Goal: Task Accomplishment & Management: Use online tool/utility

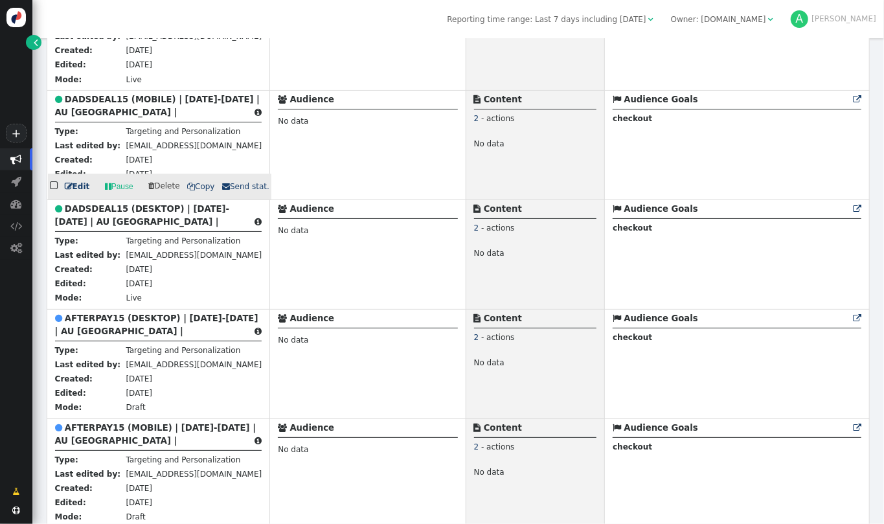
click at [52, 182] on span "" at bounding box center [55, 185] width 10 height 15
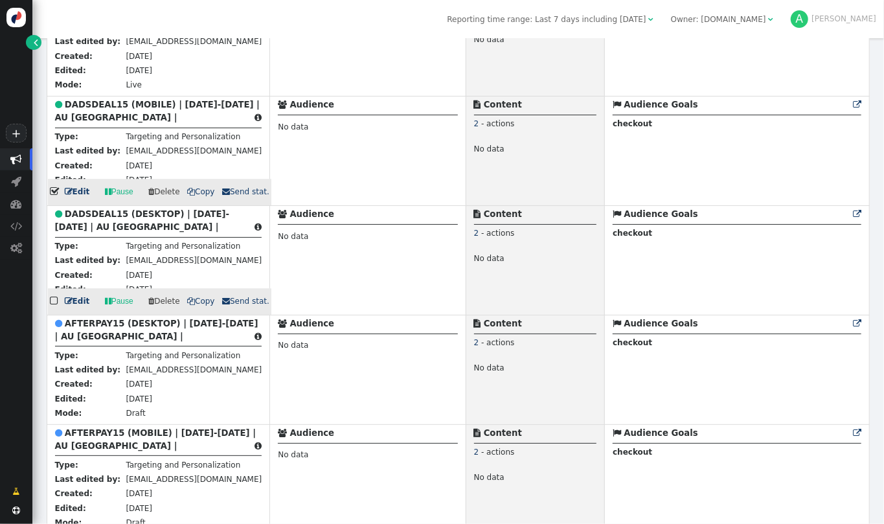
scroll to position [1829, 0]
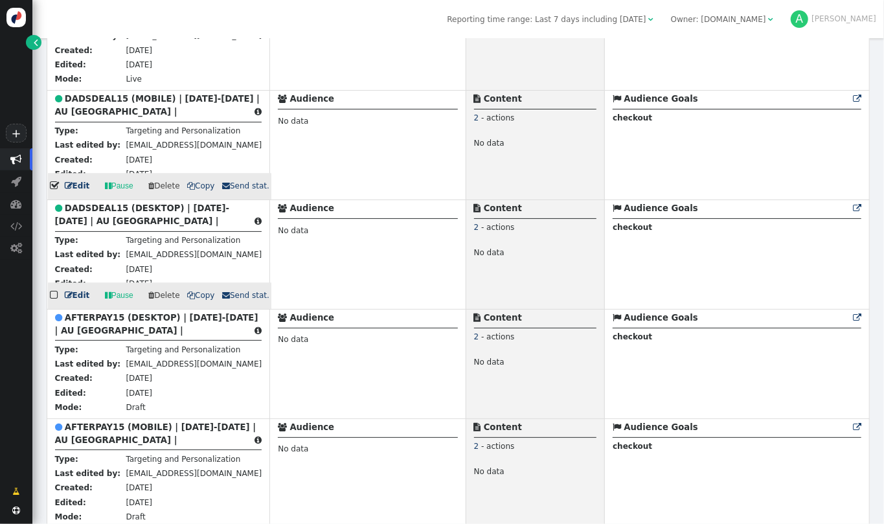
click at [56, 289] on span "" at bounding box center [55, 294] width 10 height 15
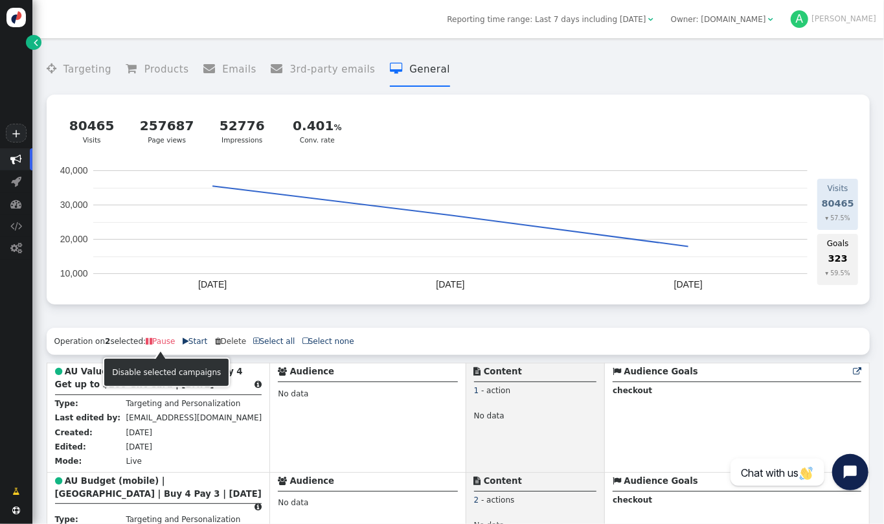
click at [163, 346] on link " Pause" at bounding box center [160, 341] width 29 height 9
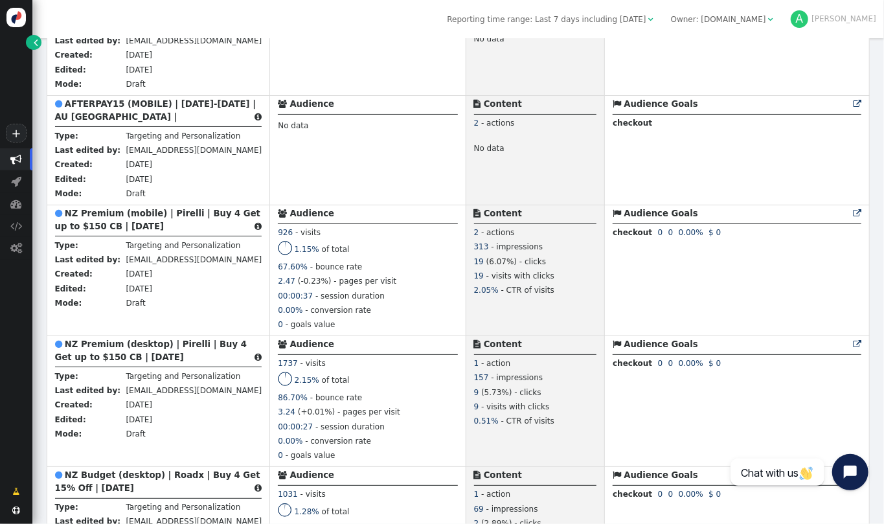
scroll to position [2488, 0]
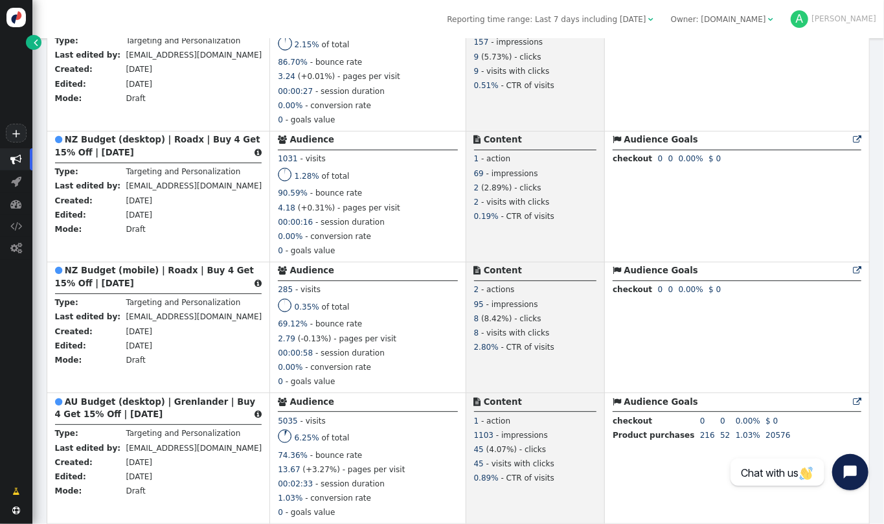
drag, startPoint x: 883, startPoint y: 293, endPoint x: 875, endPoint y: 280, distance: 15.1
click at [875, 280] on div " Targeting  Products  Emails  3rd-party emails  General ? Visits  80465 V…" at bounding box center [457, 281] width 851 height 486
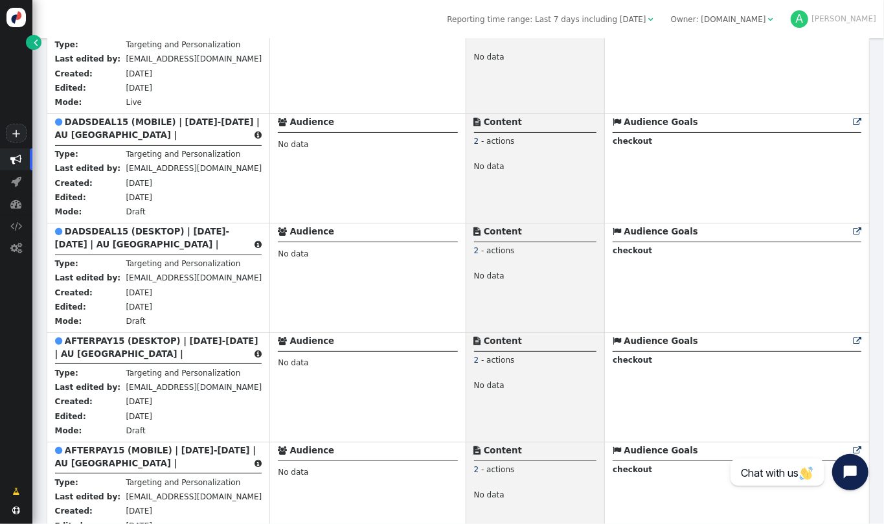
scroll to position [1749, 0]
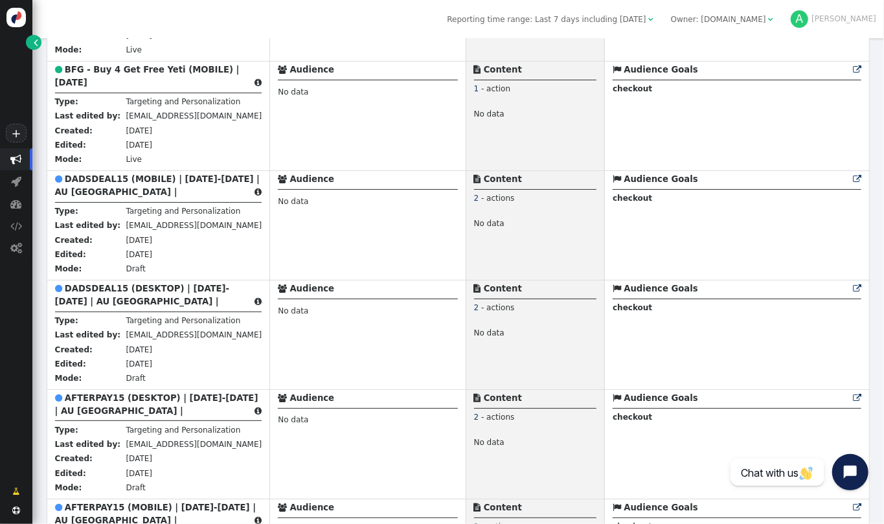
click at [883, 211] on div " Targeting  Products  Emails  3rd-party emails  General ? Visits  80465 V…" at bounding box center [457, 281] width 851 height 486
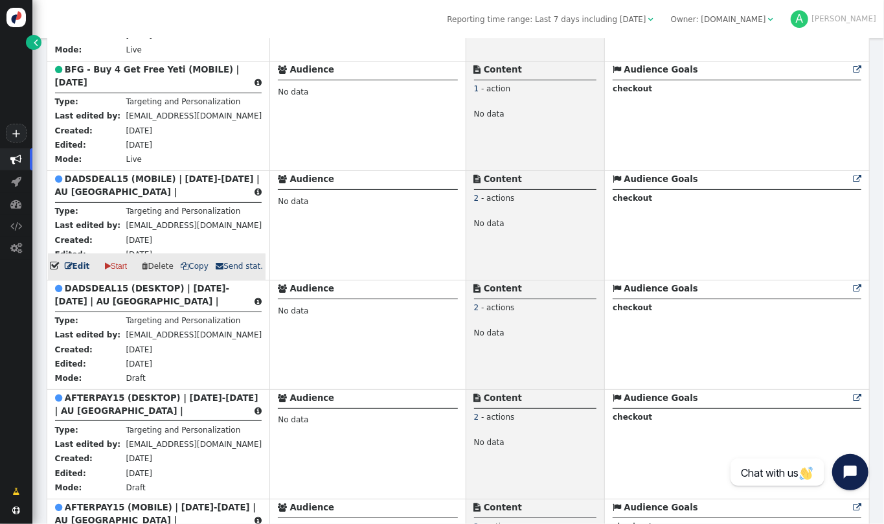
click at [168, 174] on b "DADSDEAL15 (MOBILE) | [DATE]-[DATE] | AU [GEOGRAPHIC_DATA] |" at bounding box center [157, 185] width 205 height 23
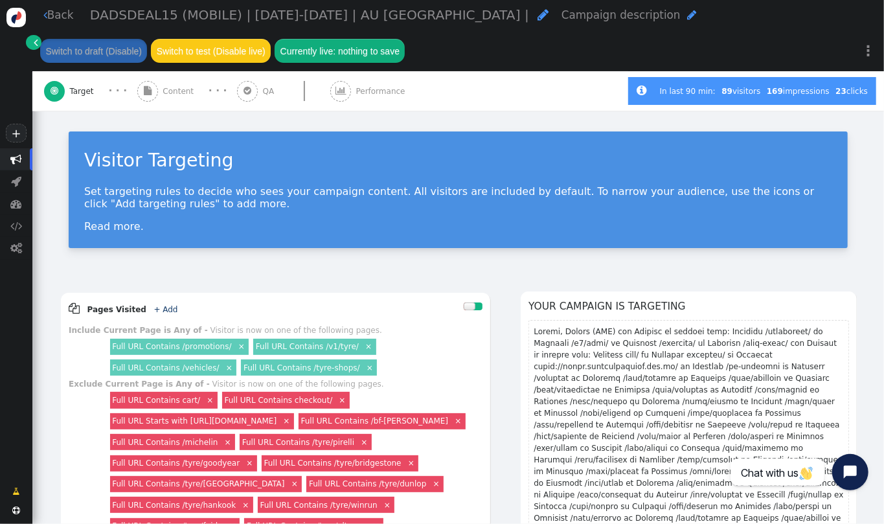
click at [177, 95] on span "Content" at bounding box center [181, 91] width 36 height 12
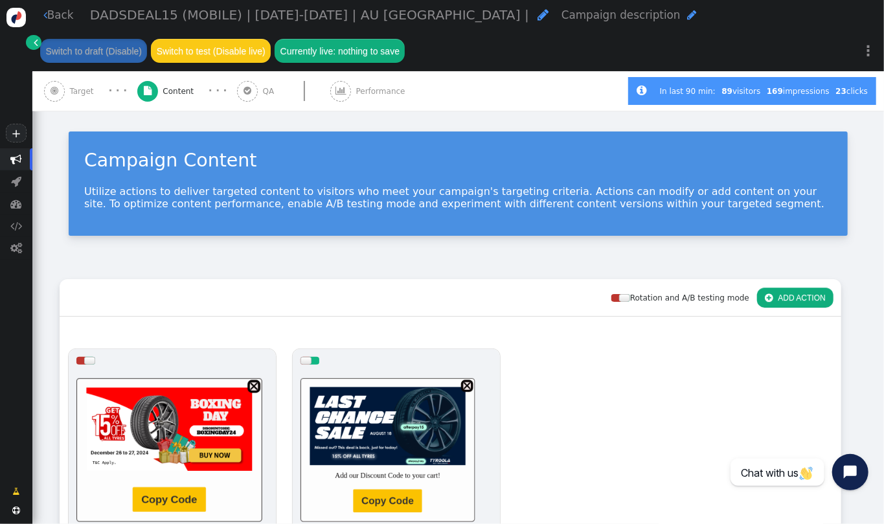
click at [225, 12] on span "DADSDEAL15 (MOBILE) | [DATE]-[DATE] | AU [GEOGRAPHIC_DATA] |" at bounding box center [309, 15] width 439 height 16
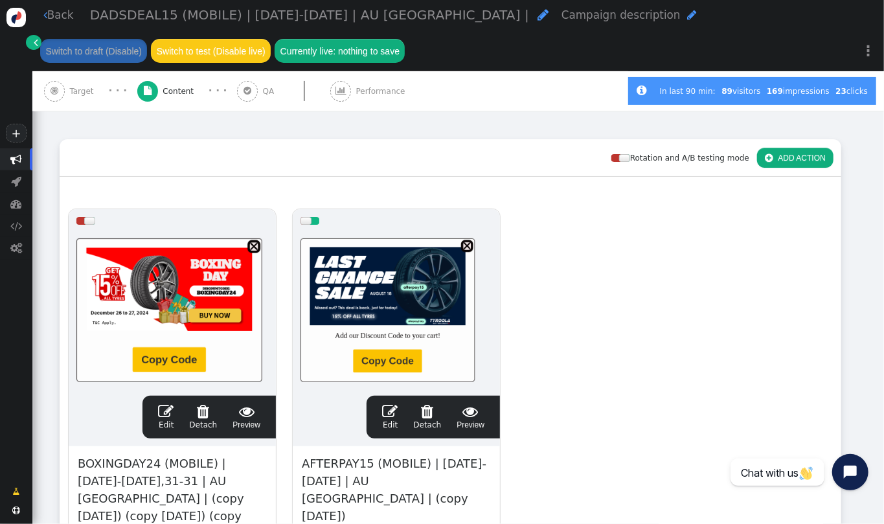
scroll to position [171, 0]
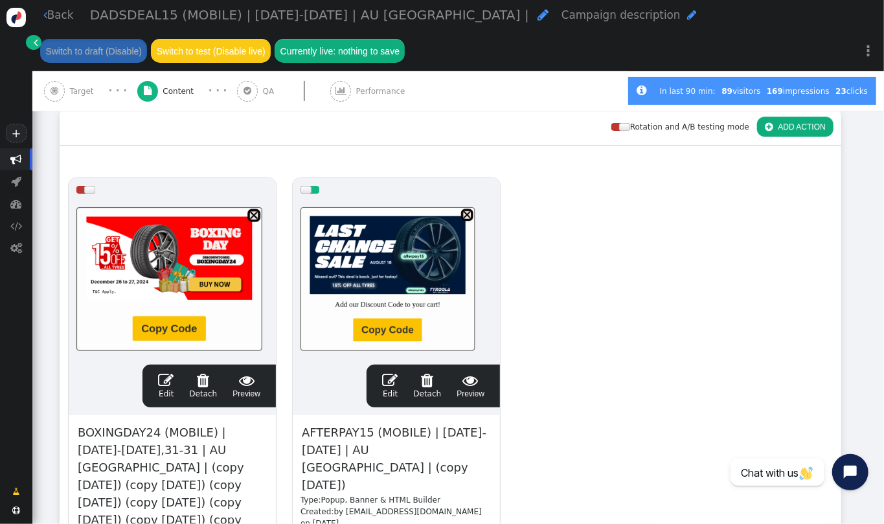
click at [361, 436] on span "AFTERPAY15 (MOBILE) | [DATE]-[DATE] | AU [GEOGRAPHIC_DATA] | (copy [DATE])" at bounding box center [396, 458] width 192 height 71
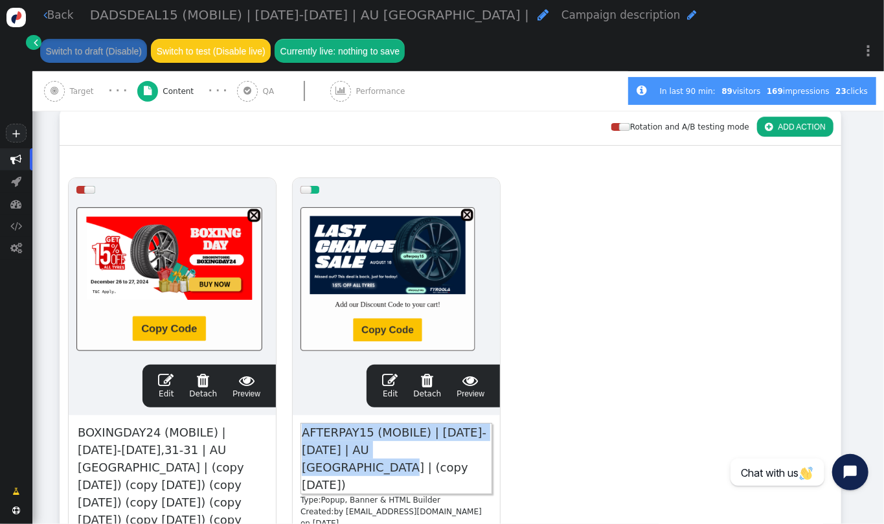
paste span
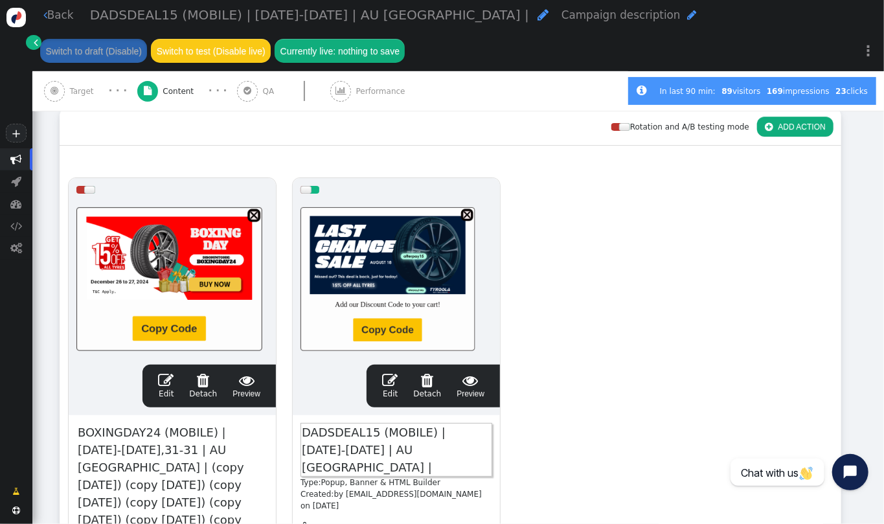
click at [368, 265] on div at bounding box center [396, 278] width 192 height 155
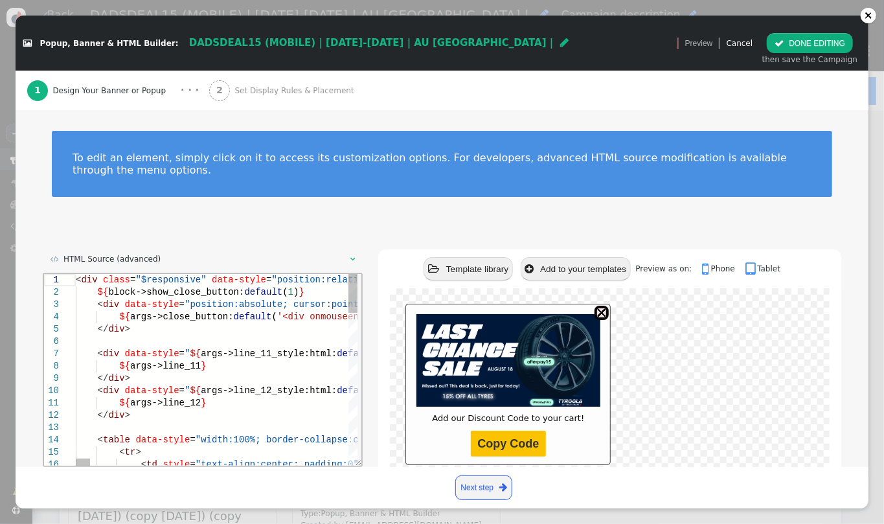
scroll to position [0, 0]
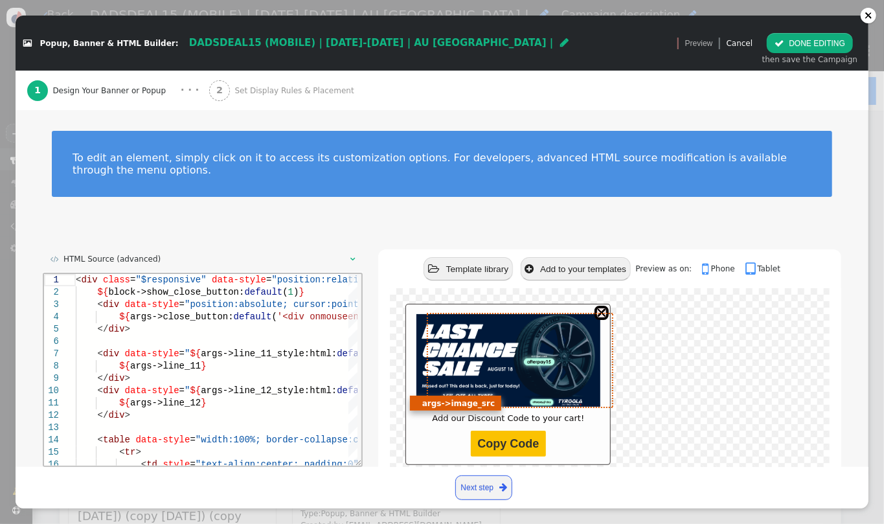
click at [492, 348] on img at bounding box center [508, 360] width 184 height 92
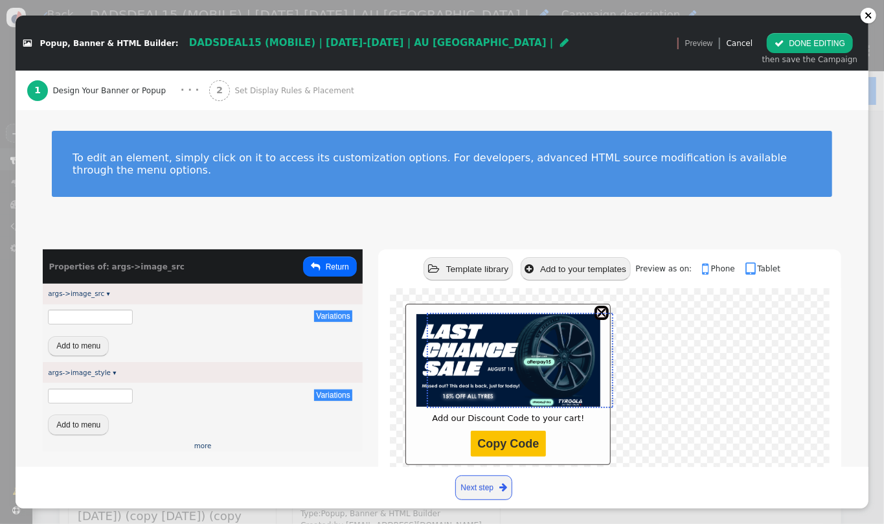
type input "max-width: 90%;"
type input "https://ik.imagekit.io/ntvz9dezi1x/custom/AFTERPAY15_extension_697x350.png"
click at [524, 56] on div " Popup, Banner & HTML Builder: DADSDEAL15 (MOBILE) | SEPT 1-5 | AU NZ |  Vers…" at bounding box center [343, 43] width 654 height 30
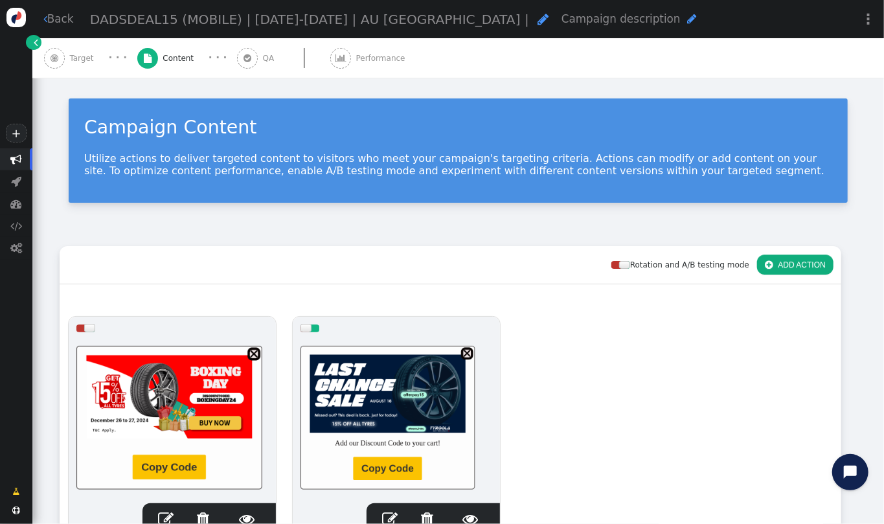
click at [438, 383] on div at bounding box center [396, 417] width 192 height 155
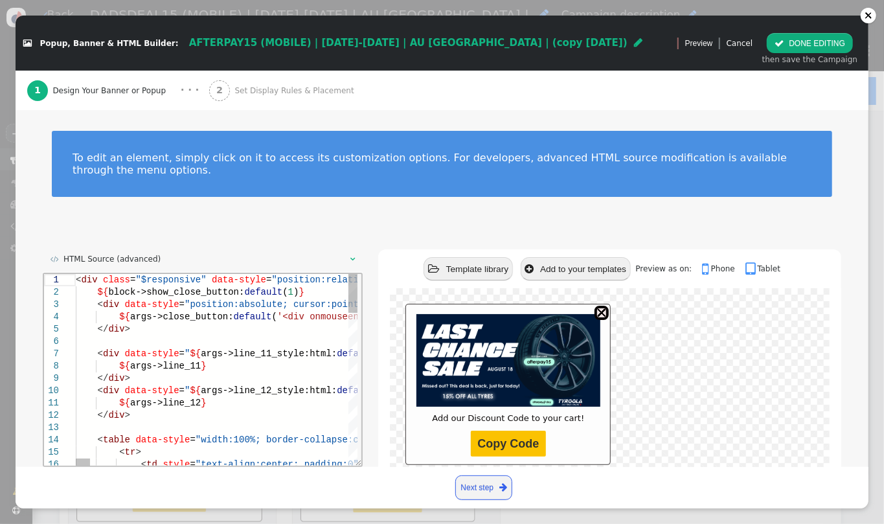
type textarea "${args->line_12} </div> <table data-style="width:100%; border-collapse:collapse…"
click at [148, 398] on span "args->line_12" at bounding box center [164, 403] width 71 height 10
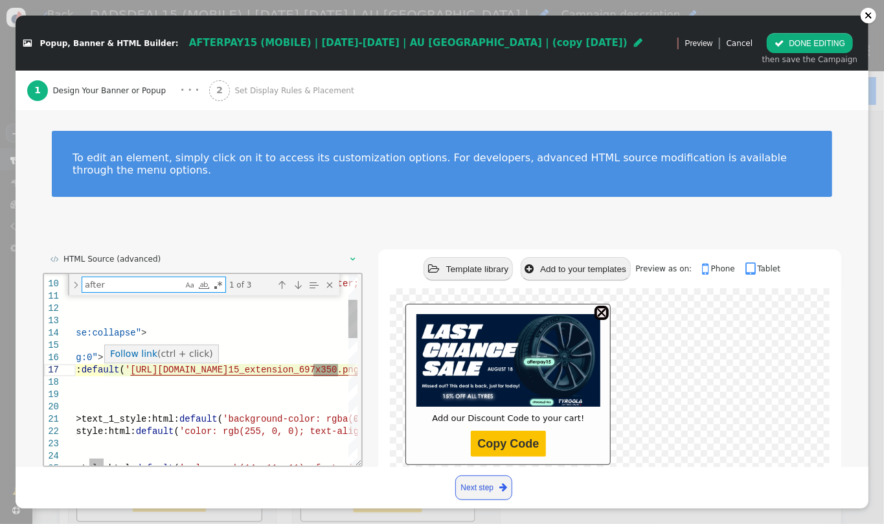
type textarea "after"
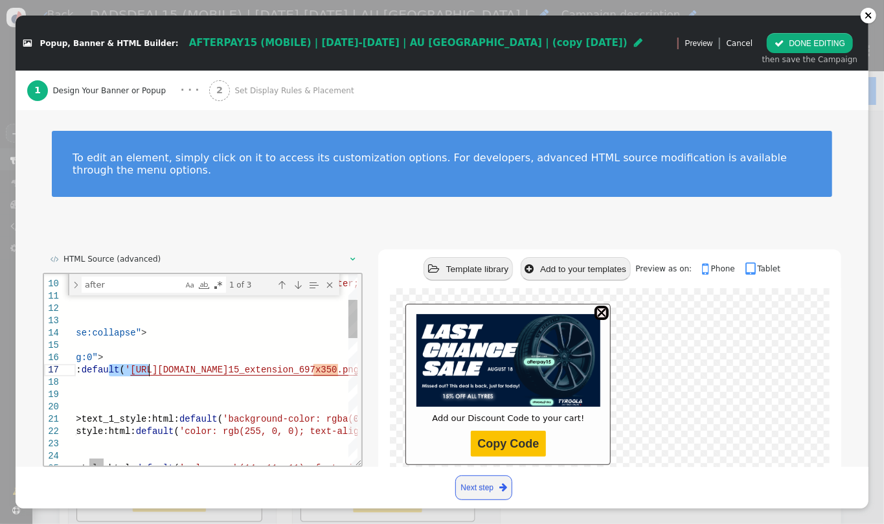
drag, startPoint x: 107, startPoint y: 372, endPoint x: 148, endPoint y: 372, distance: 41.4
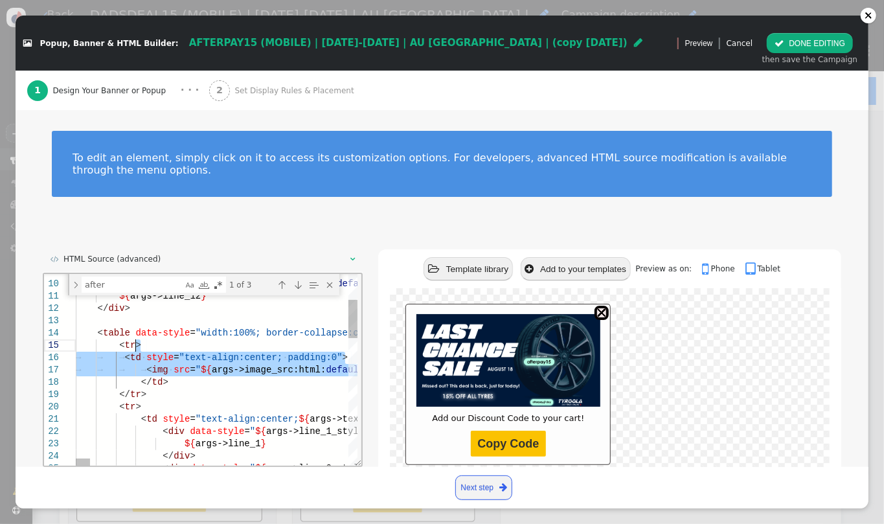
drag, startPoint x: 104, startPoint y: 369, endPoint x: 274, endPoint y: 351, distance: 170.6
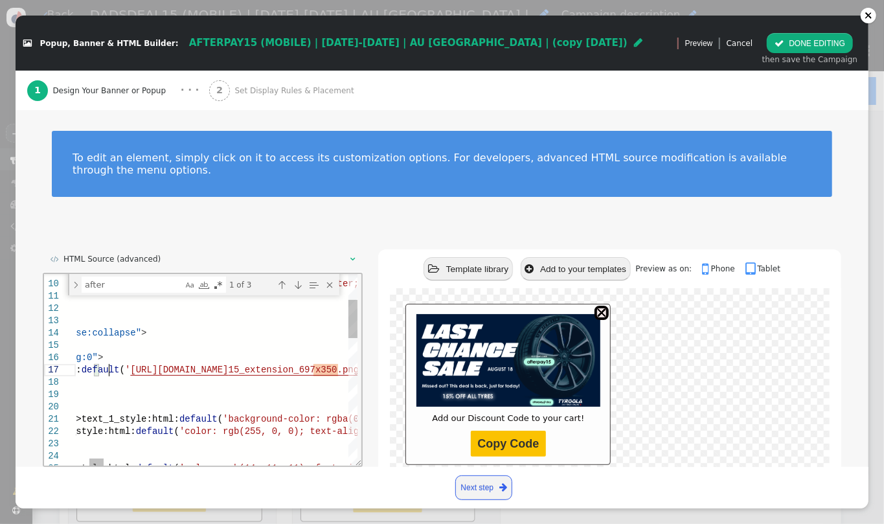
scroll to position [0, 98]
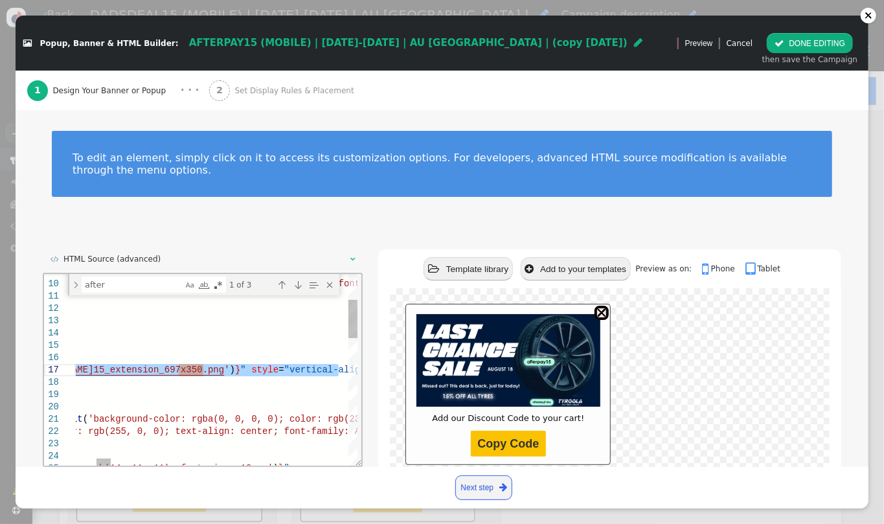
paste textarea "dadsdeals15"
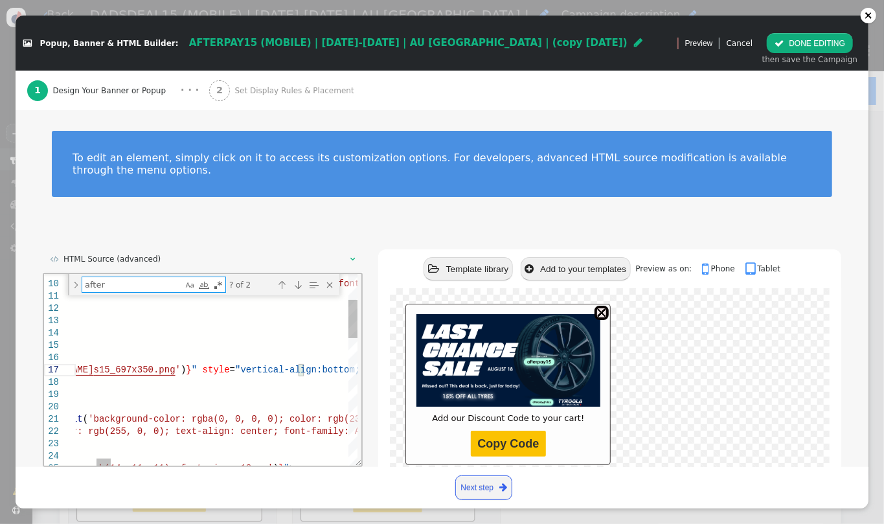
click at [120, 278] on textarea "after" at bounding box center [132, 284] width 100 height 15
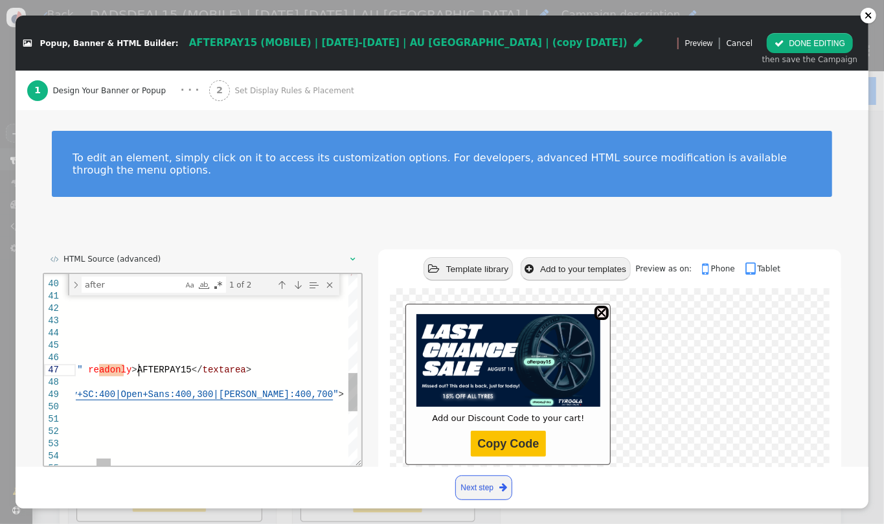
scroll to position [0, 0]
drag, startPoint x: 138, startPoint y: 369, endPoint x: 100, endPoint y: 369, distance: 37.6
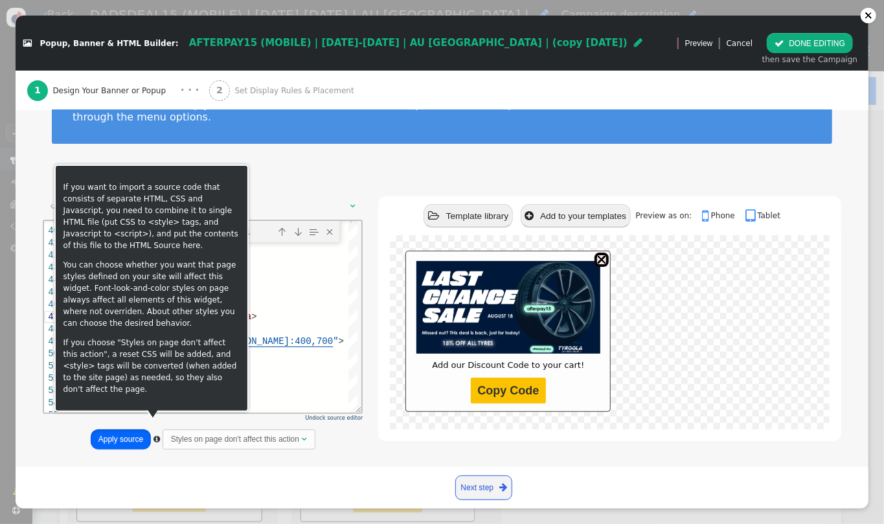
click at [127, 429] on button "Apply source" at bounding box center [121, 439] width 60 height 20
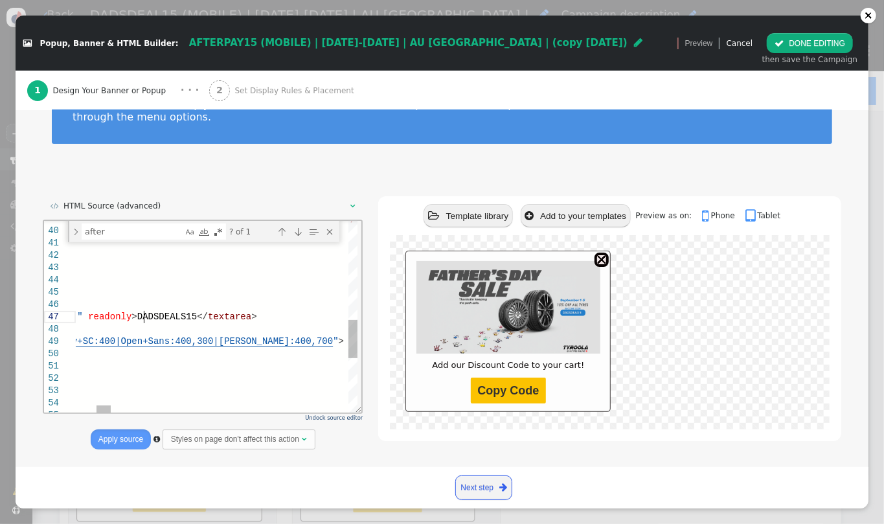
click at [141, 311] on span "DADSDEALS15" at bounding box center [167, 316] width 60 height 10
type textarea "</a> </td> </tr> </table> <!-- Hidden Text Area where the code is stored but no…"
click at [125, 429] on button "Apply source" at bounding box center [121, 439] width 60 height 20
click at [819, 39] on button " DONE EDITING" at bounding box center [810, 43] width 86 height 20
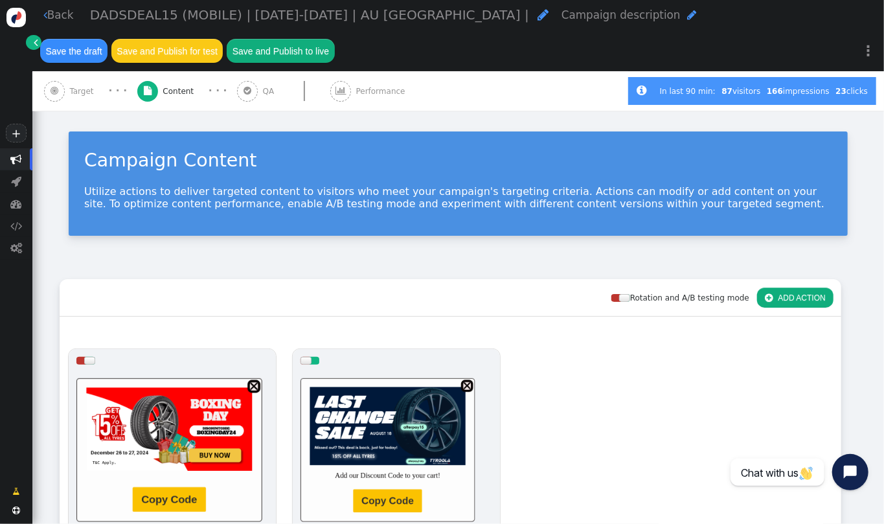
scroll to position [0, 0]
click at [334, 39] on button "Save and Publish to live" at bounding box center [280, 50] width 107 height 23
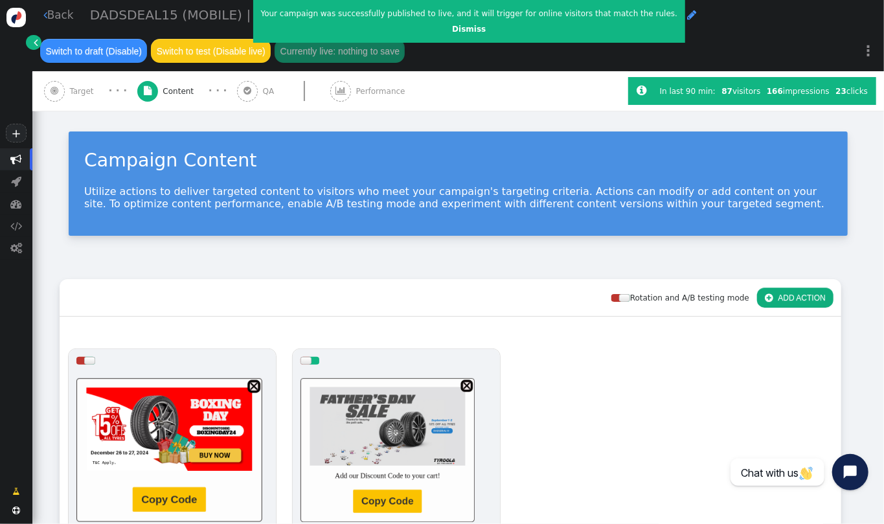
click at [436, 418] on div at bounding box center [396, 449] width 192 height 155
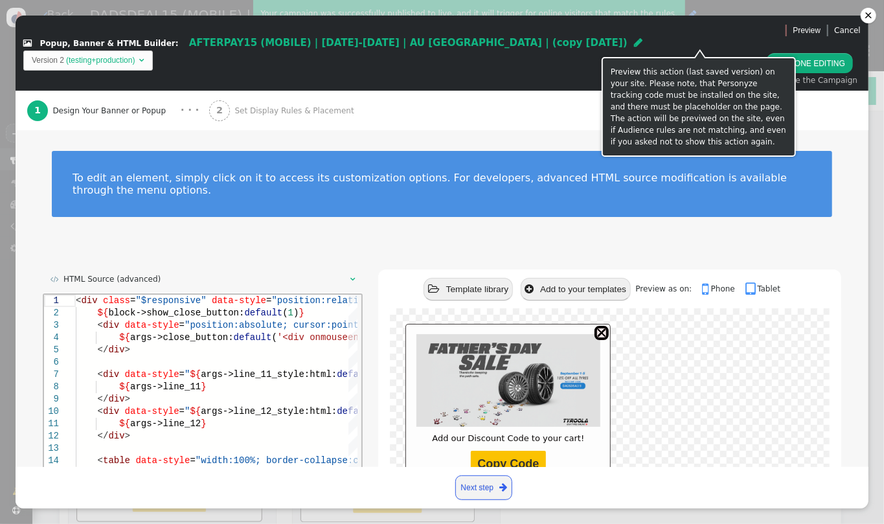
click at [793, 36] on span " Preview" at bounding box center [807, 31] width 28 height 12
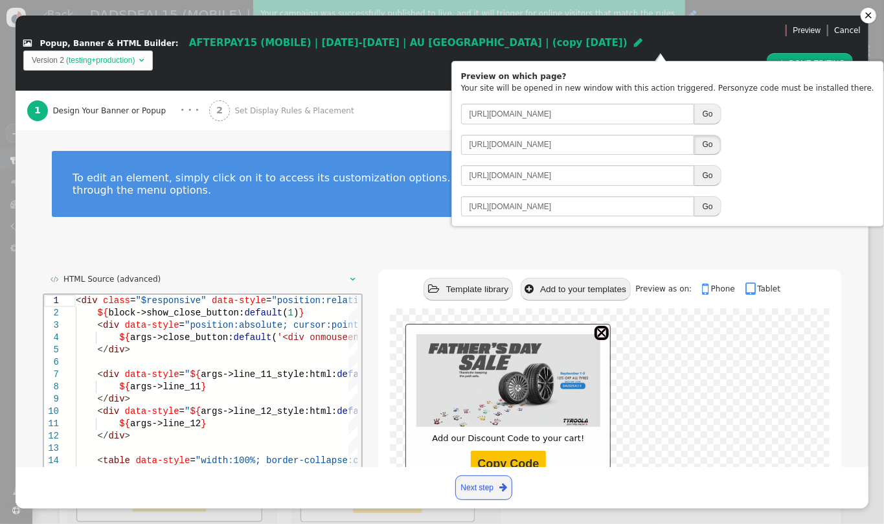
click at [721, 143] on button "Go" at bounding box center [707, 145] width 27 height 20
click at [838, 53] on button " DONE EDITING" at bounding box center [810, 63] width 86 height 20
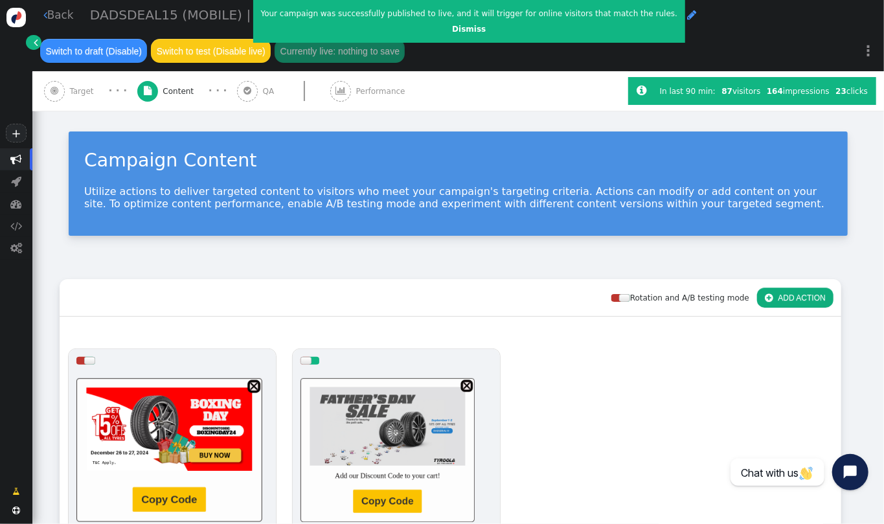
drag, startPoint x: 883, startPoint y: 229, endPoint x: 876, endPoint y: 243, distance: 15.9
click at [876, 243] on div " Back DADSDEAL15 (MOBILE) | [DATE]-[DATE] | AU [GEOGRAPHIC_DATA] |  Campaign …" at bounding box center [457, 262] width 851 height 524
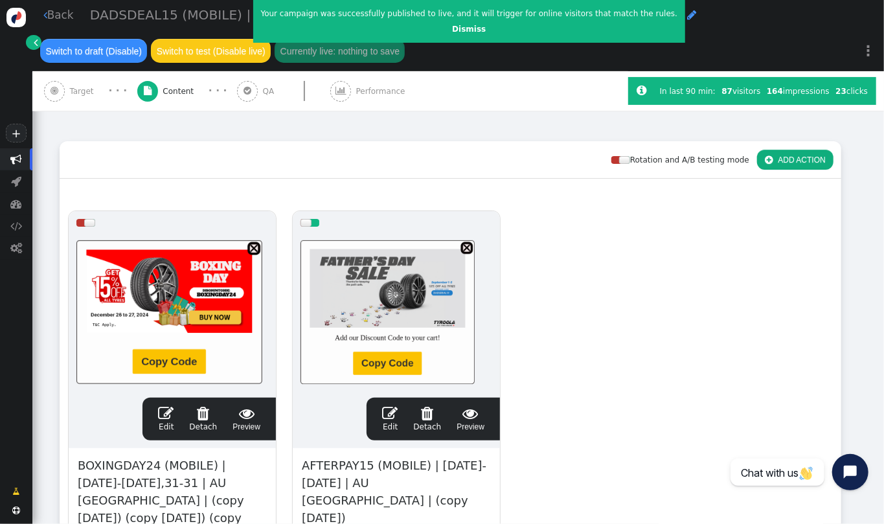
scroll to position [153, 0]
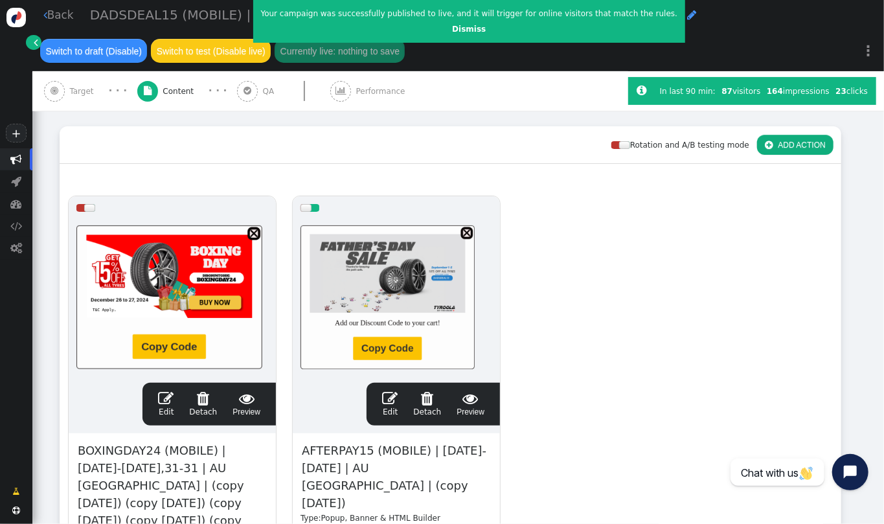
click at [174, 16] on span "DADSDEAL15 (MOBILE) | [DATE]-[DATE] | AU [GEOGRAPHIC_DATA] |" at bounding box center [309, 15] width 439 height 16
click at [387, 458] on span "AFTERPAY15 (MOBILE) | [DATE]-[DATE] | AU [GEOGRAPHIC_DATA] | (copy [DATE])" at bounding box center [396, 476] width 192 height 71
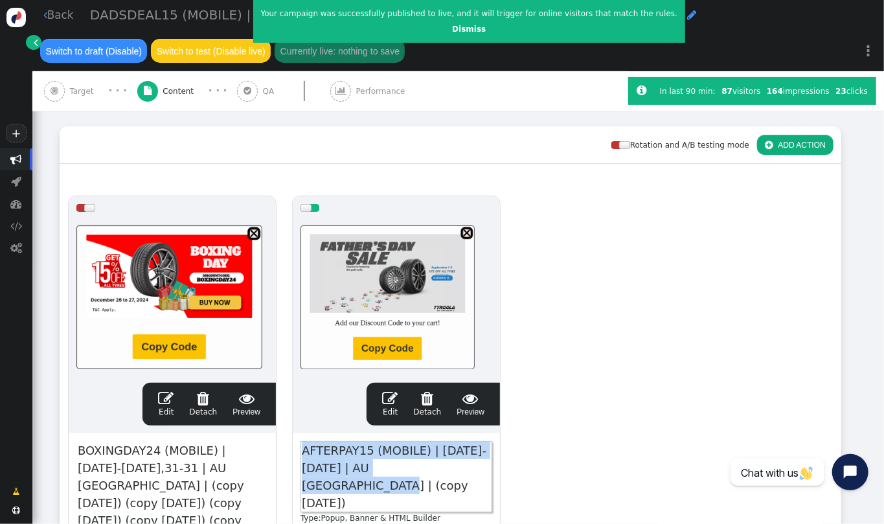
paste span
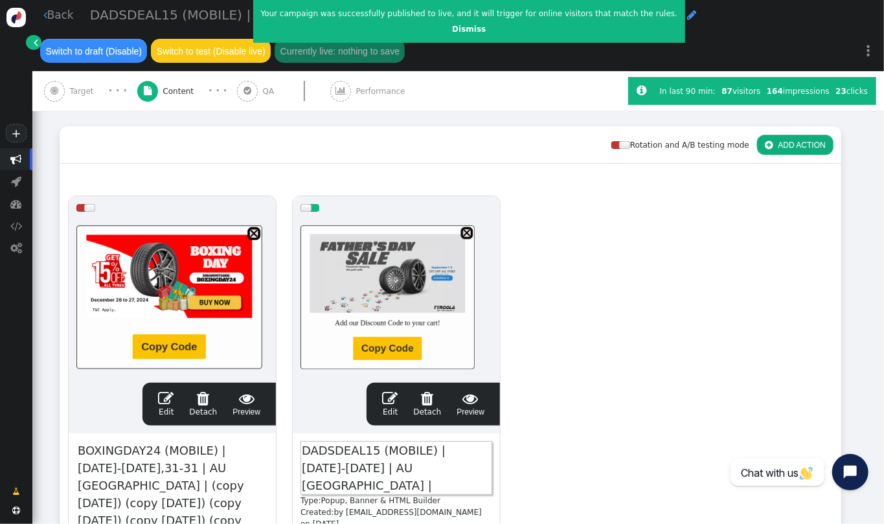
click at [625, 283] on div "drag this  Edit  Detach  Preview BOXINGDAY24 (MOBILE) | [DATE]-[DATE],31-31 …" at bounding box center [450, 426] width 780 height 477
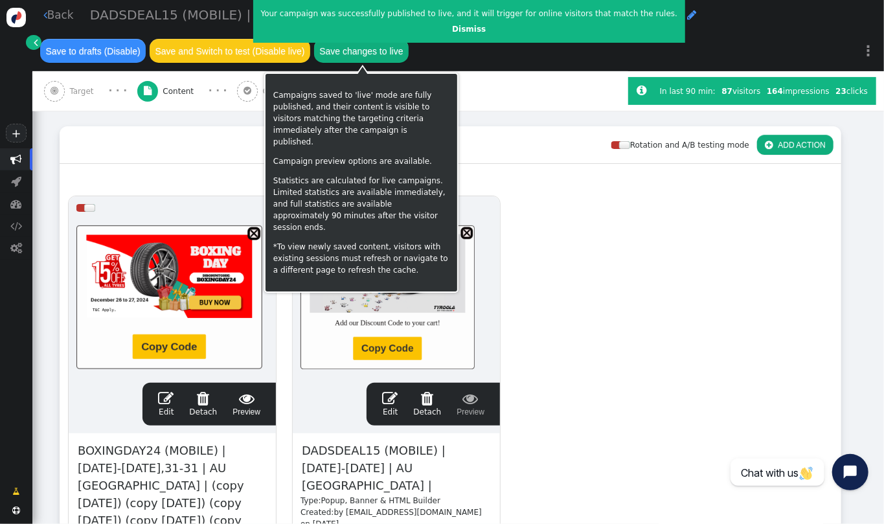
click at [387, 60] on button "Save changes to live" at bounding box center [361, 50] width 95 height 23
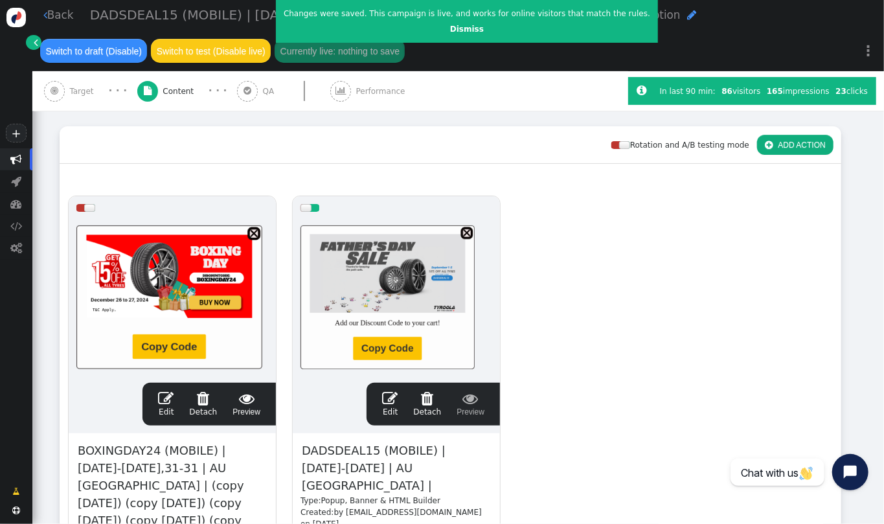
click at [68, 10] on link " Back" at bounding box center [58, 15] width 30 height 16
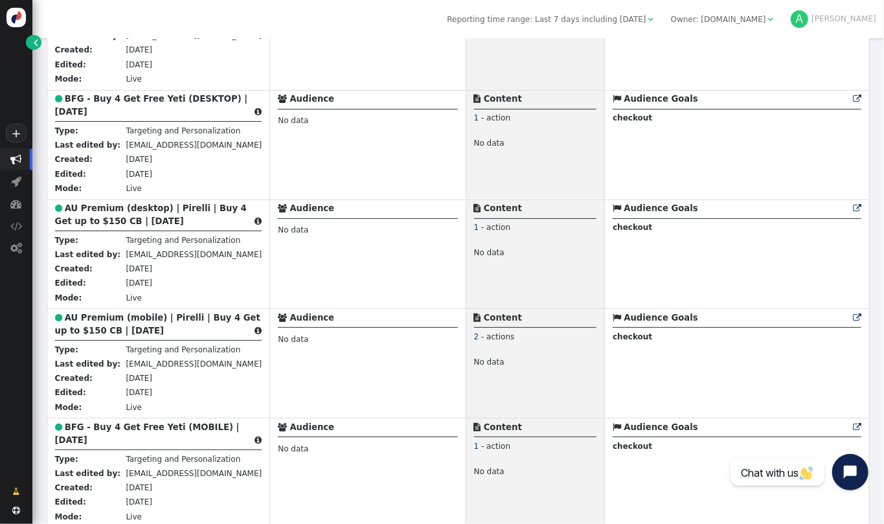
scroll to position [1637, 0]
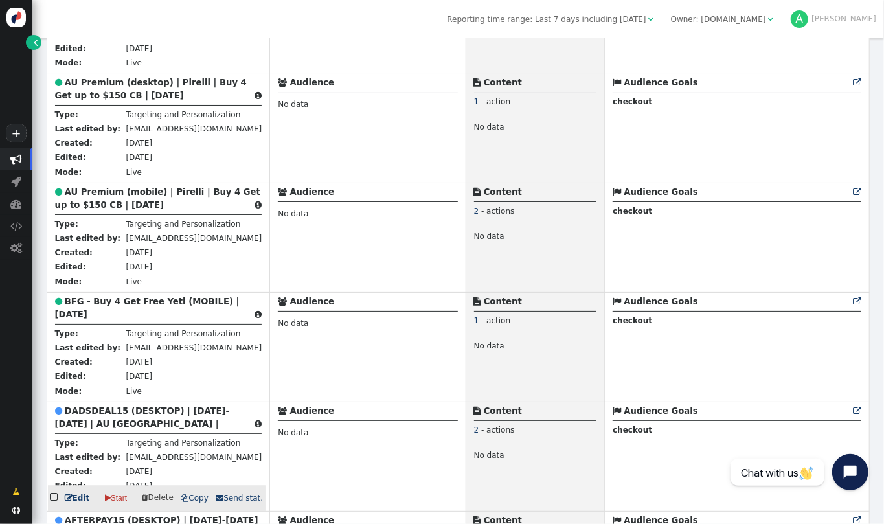
click at [153, 406] on b "DADSDEAL15 (DESKTOP) | [DATE]-[DATE] | AU [GEOGRAPHIC_DATA] |" at bounding box center [142, 417] width 175 height 23
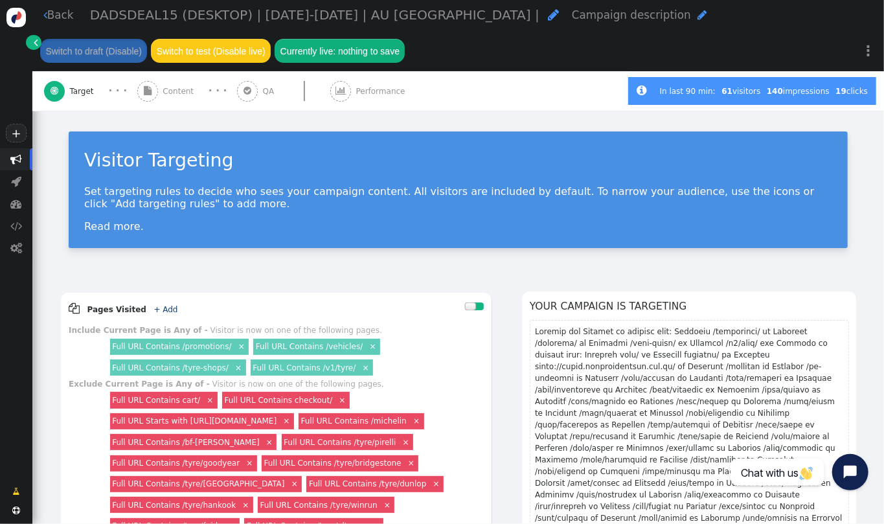
click at [179, 96] on span "Content" at bounding box center [181, 91] width 36 height 12
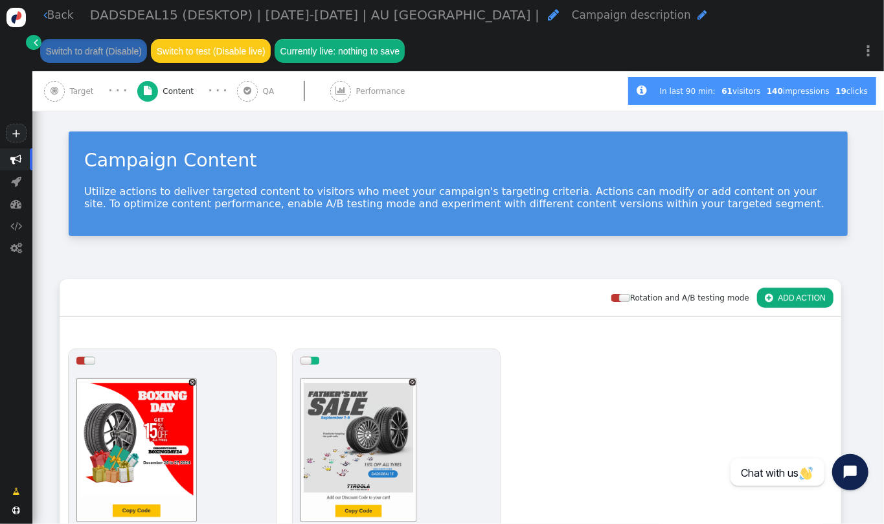
click at [376, 427] on div at bounding box center [396, 449] width 192 height 155
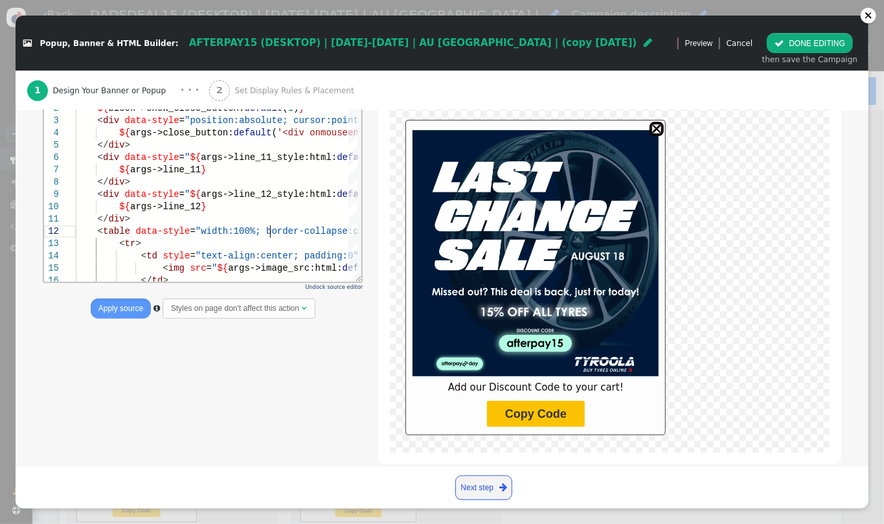
scroll to position [0, 34]
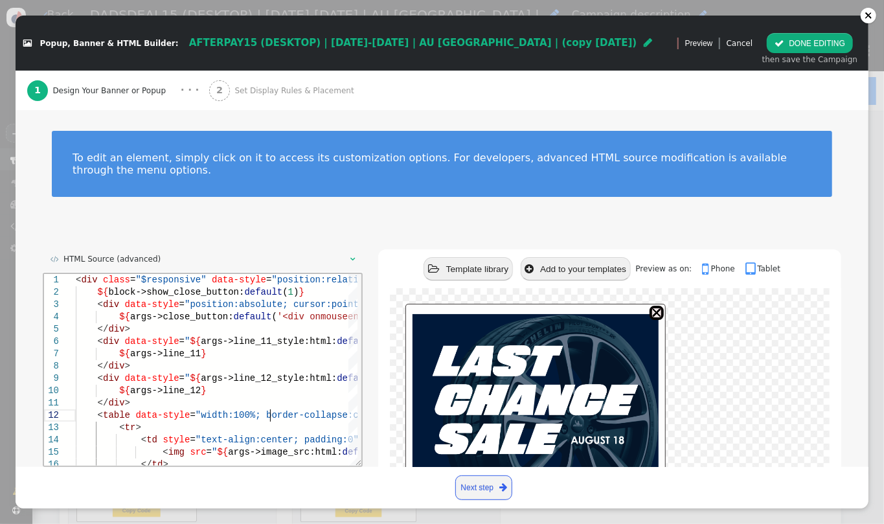
click at [267, 274] on html "1 2 3 4 5 6 7 8 9 10 11 12 13 14 15 16 < div class = "$responsive" data-style =…" at bounding box center [201, 274] width 317 height 0
type textarea "</div> <table data-style="width:100%; border-collapse:collapse"> <tr> <td style…"
type textarea "A"
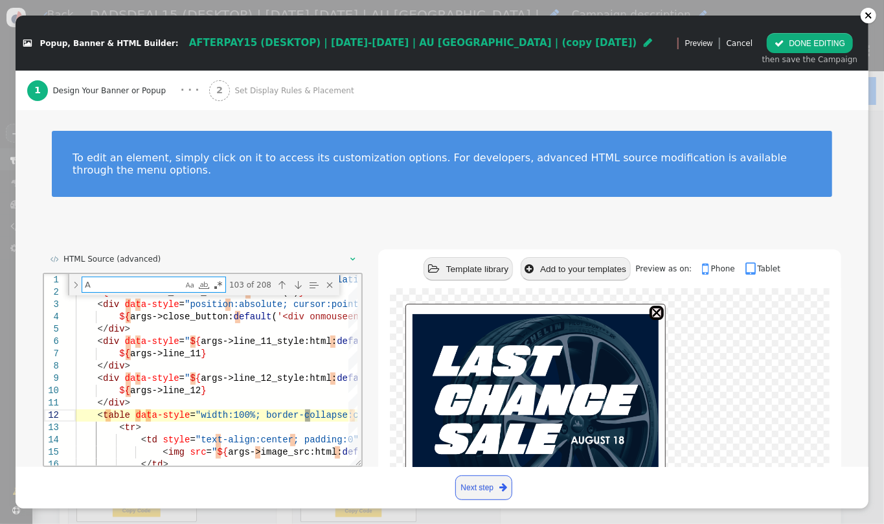
type textarea "</div> <table data-style="width:100%; border-collapse:collapse"> <tr> <td style…"
type textarea "AF"
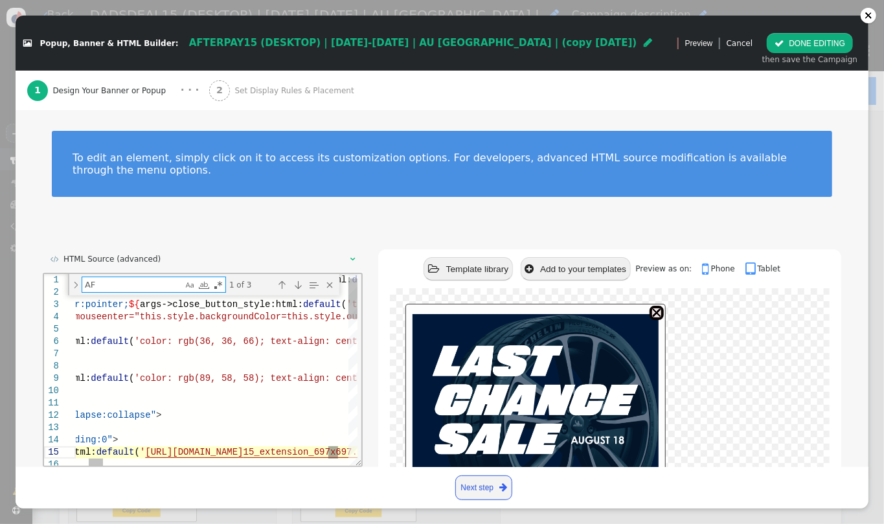
type textarea "</div> <table data-style="width:100%; border-collapse:collapse"> <tr> <td style…"
type textarea "AFTE"
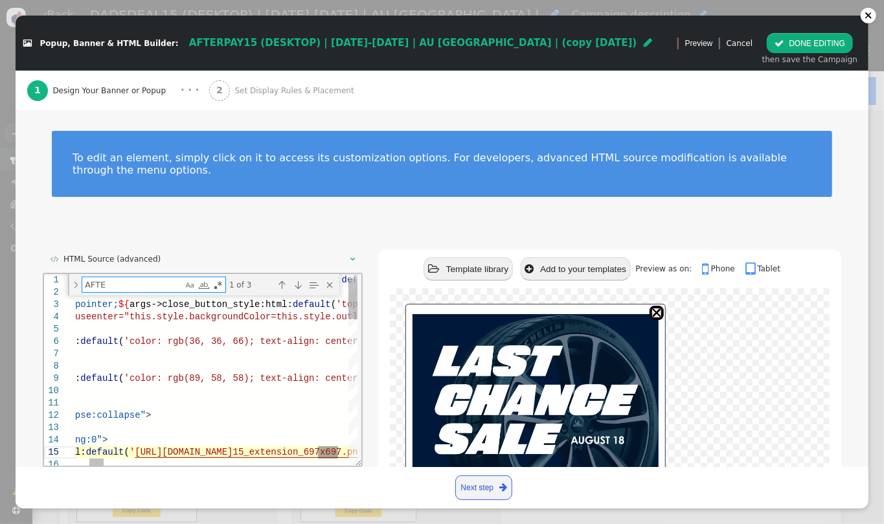
type textarea "</div> <table data-style="width:100%; border-collapse:collapse"> <tr> <td style…"
type textarea "AFTER"
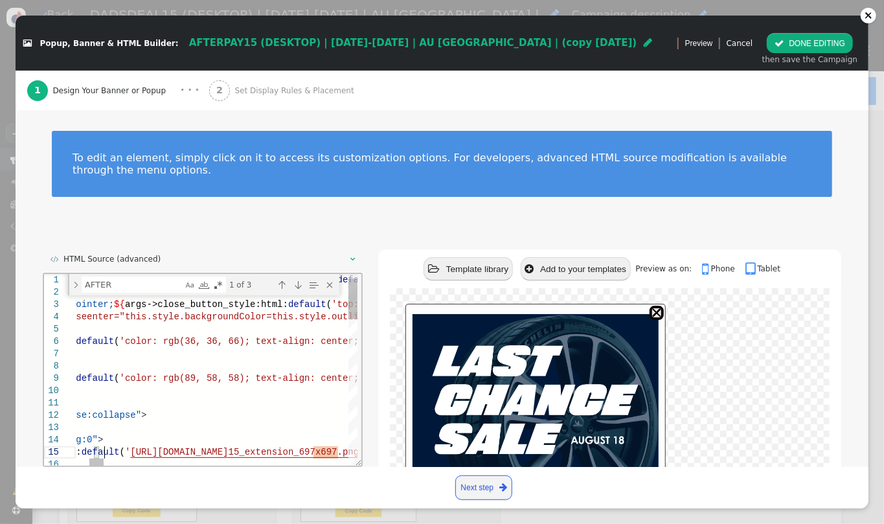
scroll to position [0, 961]
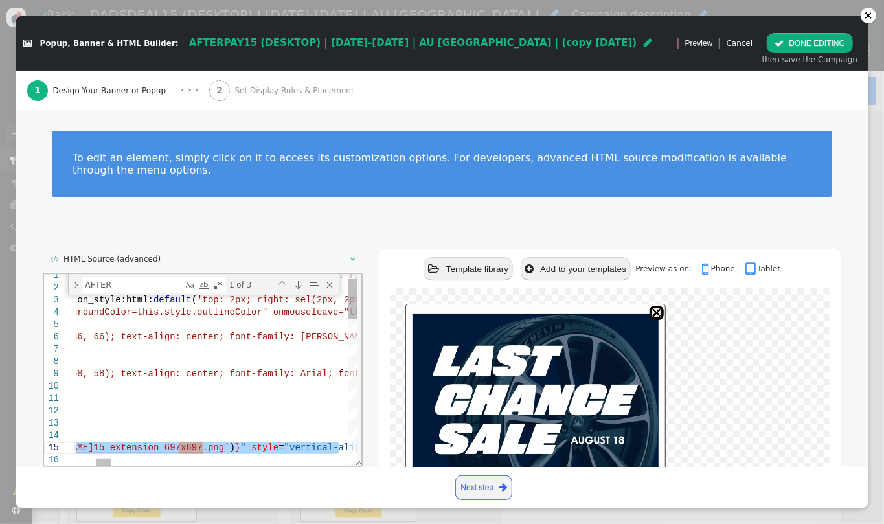
paste textarea "dadsdeals15"
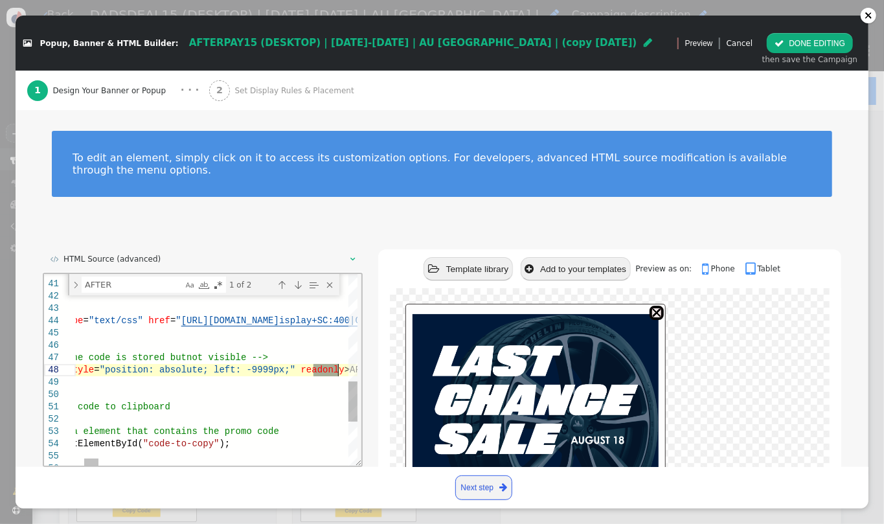
scroll to position [0, 0]
click at [349, 372] on span "AFTERPAY15" at bounding box center [376, 370] width 54 height 10
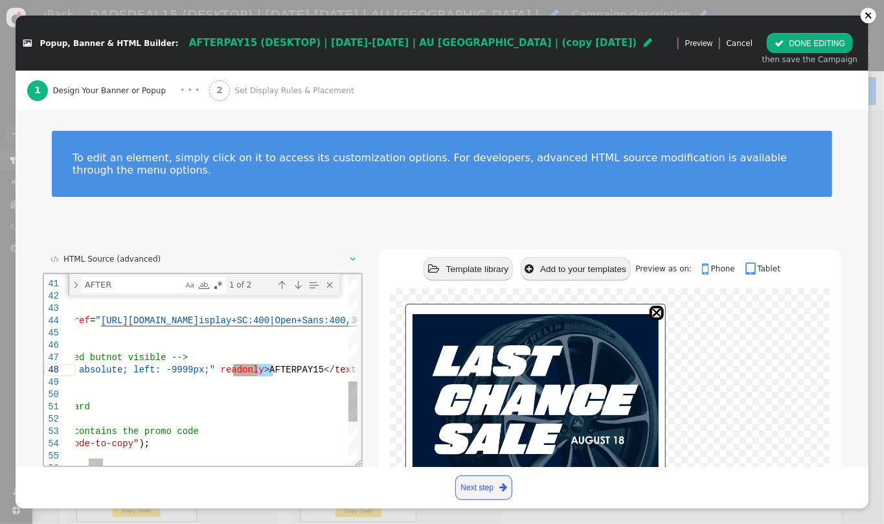
drag, startPoint x: 312, startPoint y: 372, endPoint x: 273, endPoint y: 368, distance: 39.6
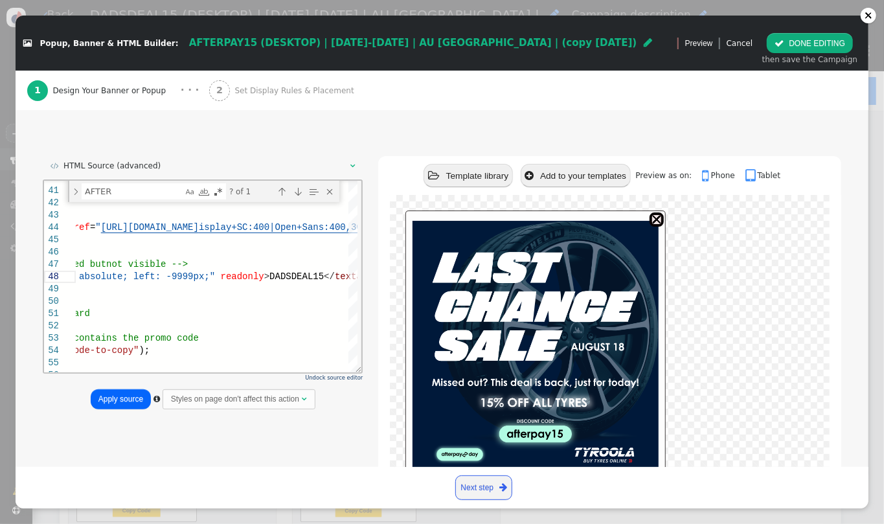
scroll to position [192, 0]
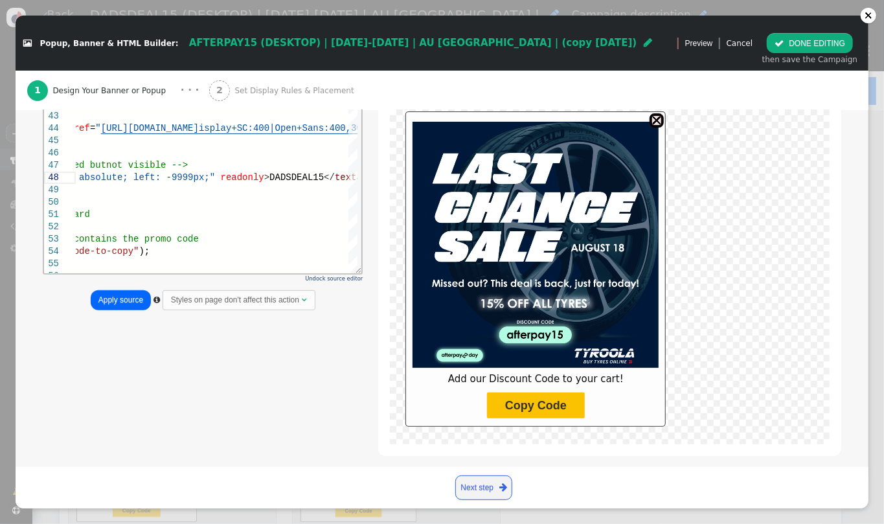
type textarea "</tr> </table> <link rel="stylesheet" type="text/css" href="https://[DOMAIN_NAM…"
click at [135, 290] on button "Apply source" at bounding box center [121, 300] width 60 height 20
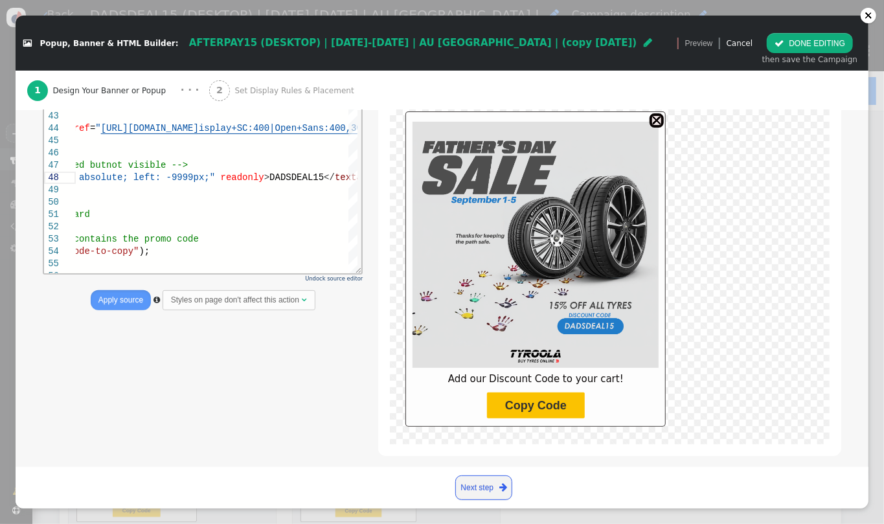
click at [788, 42] on button " DONE EDITING" at bounding box center [810, 43] width 86 height 20
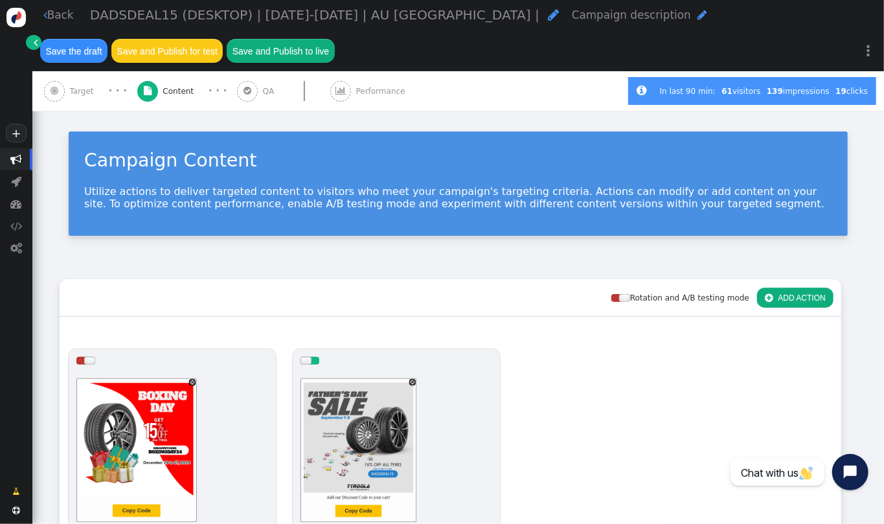
scroll to position [0, 0]
click at [275, 21] on span "DADSDEAL15 (DESKTOP) | [DATE]-[DATE] | AU [GEOGRAPHIC_DATA] |" at bounding box center [314, 15] width 449 height 16
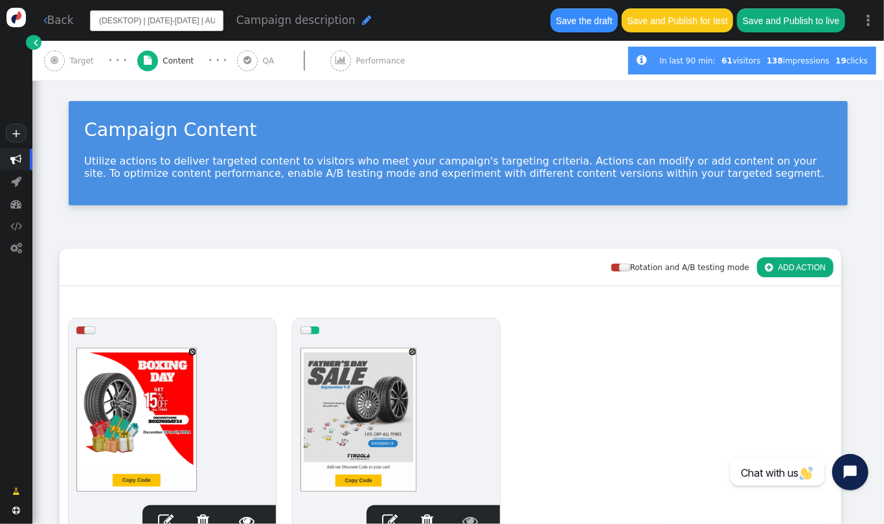
scroll to position [201, 0]
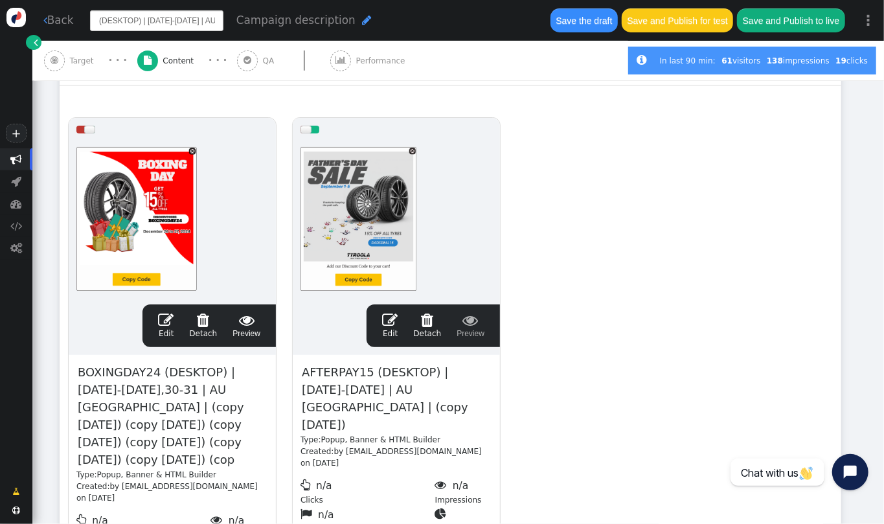
click at [423, 394] on span "AFTERPAY15 (DESKTOP) | [DATE]-[DATE] | AU [GEOGRAPHIC_DATA] | (copy [DATE])" at bounding box center [396, 398] width 192 height 71
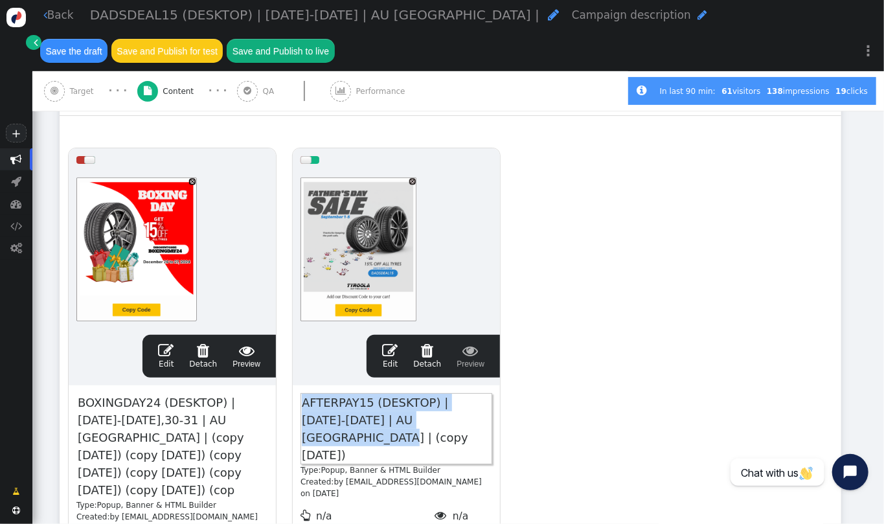
paste span
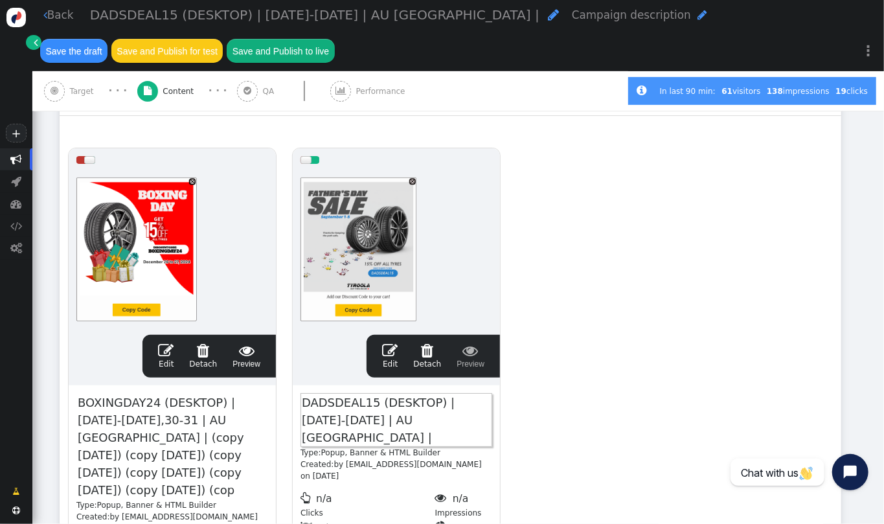
click at [692, 181] on div "drag this  Edit  Detach  Preview BOXINGDAY24 (DESKTOP) | [DATE]-[DATE],30-31…" at bounding box center [450, 378] width 780 height 477
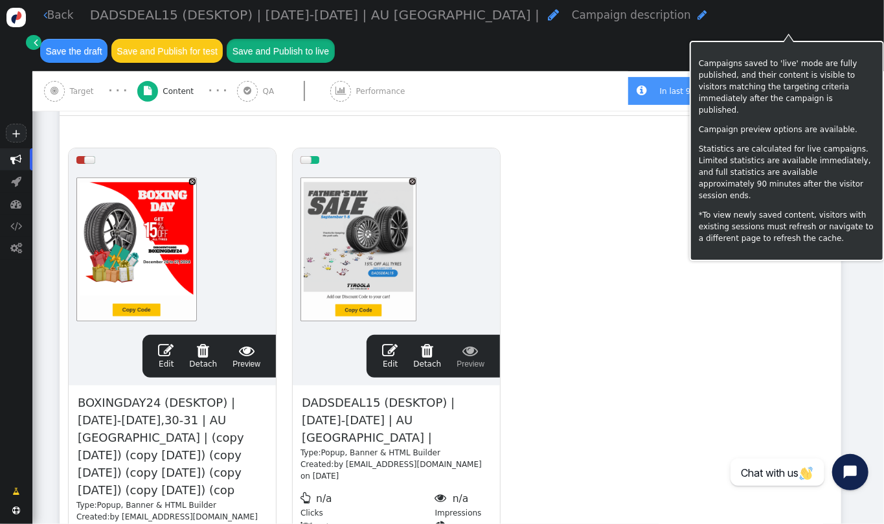
click at [334, 39] on button "Save and Publish to live" at bounding box center [280, 50] width 107 height 23
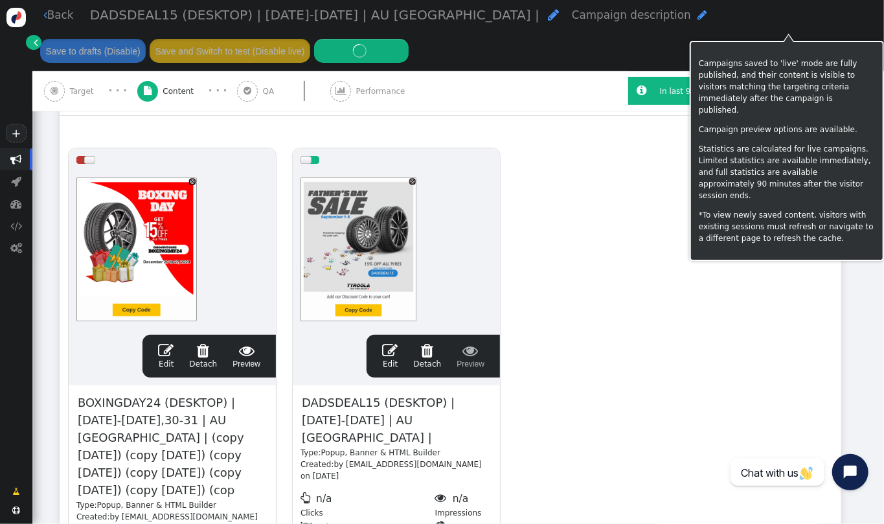
scroll to position [232, 0]
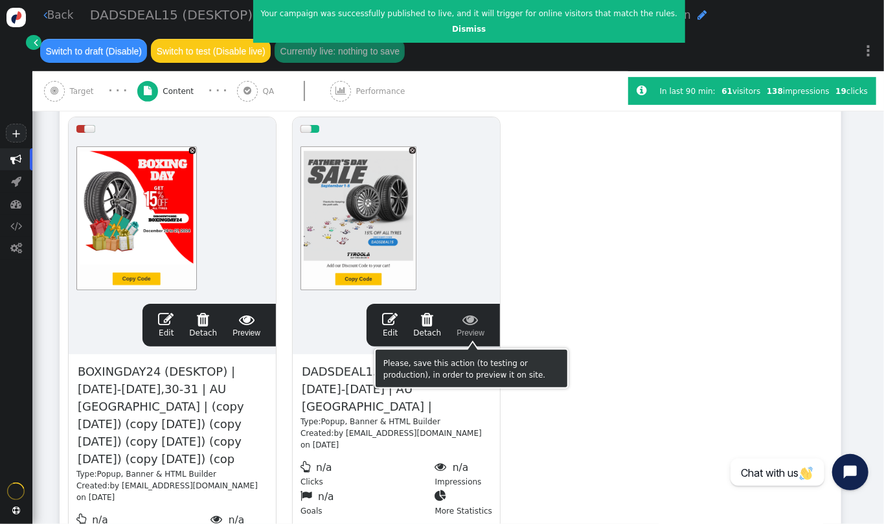
click at [475, 328] on span " Preview" at bounding box center [470, 324] width 28 height 27
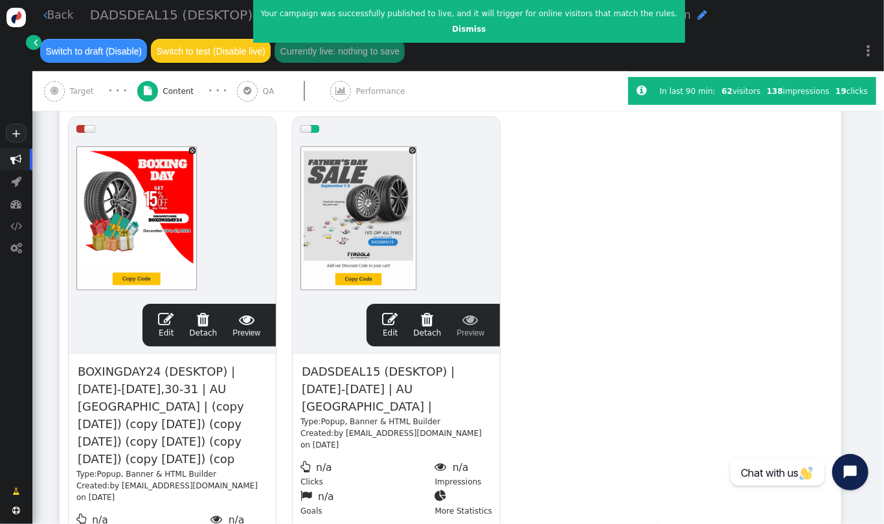
click at [632, 294] on div "drag this  Edit  Detach  Preview BOXINGDAY24 (DESKTOP) | [DATE]-[DATE],30-31…" at bounding box center [450, 347] width 780 height 477
drag, startPoint x: 883, startPoint y: 276, endPoint x: 883, endPoint y: 207, distance: 68.6
click at [883, 207] on div " Back DADSDEAL15 (DESKTOP) | [DATE]-[DATE] | AU [GEOGRAPHIC_DATA] |  Campaign…" at bounding box center [457, 262] width 851 height 524
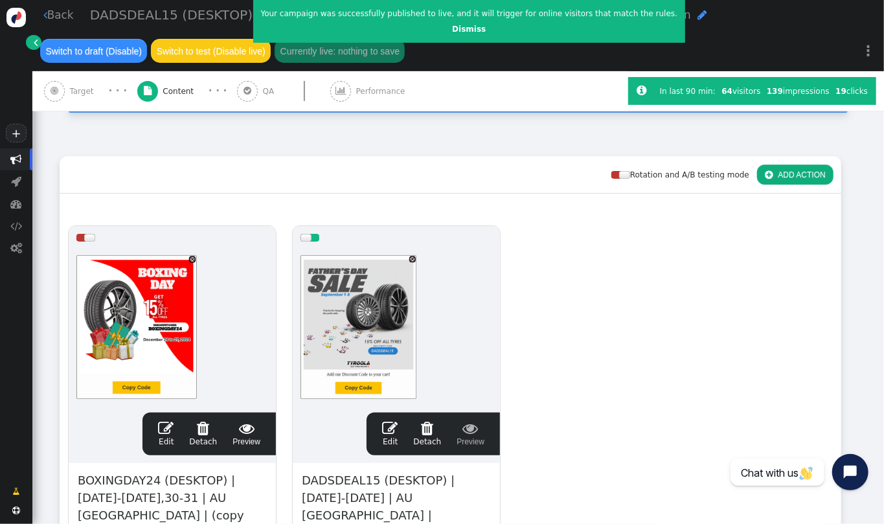
scroll to position [0, 0]
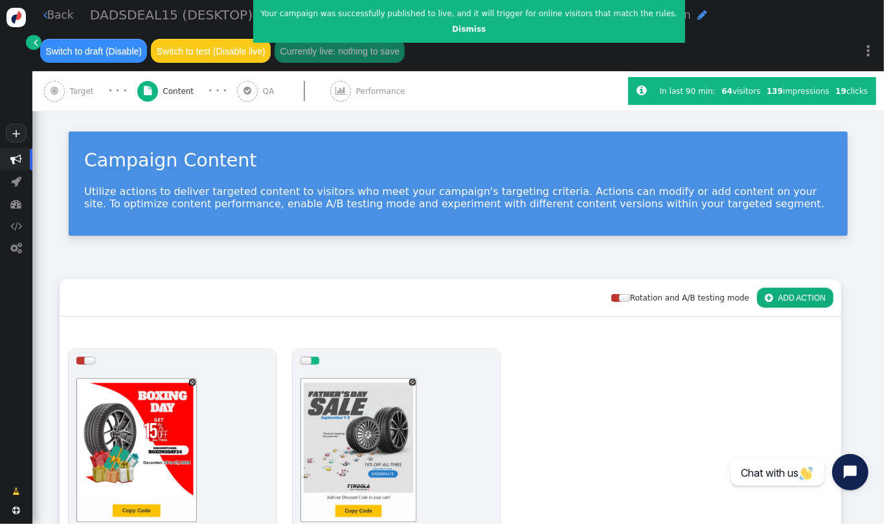
click at [48, 11] on link " Back" at bounding box center [58, 15] width 30 height 16
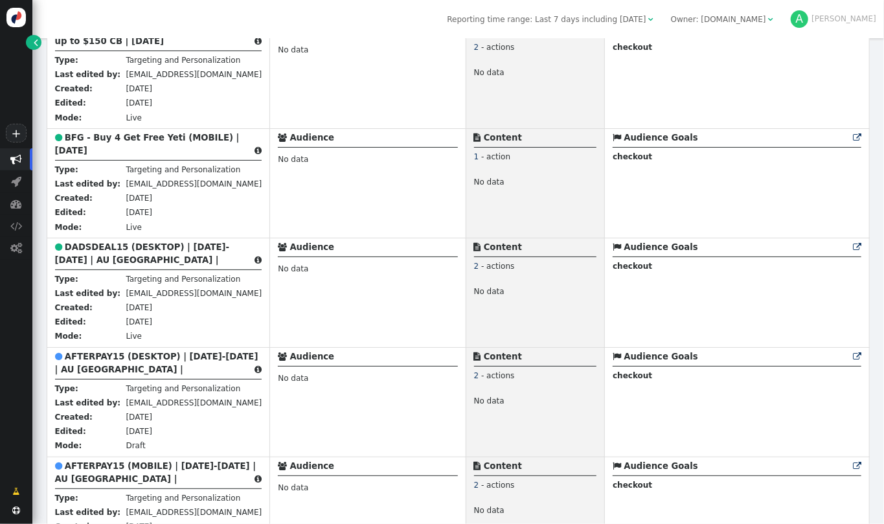
scroll to position [1887, 0]
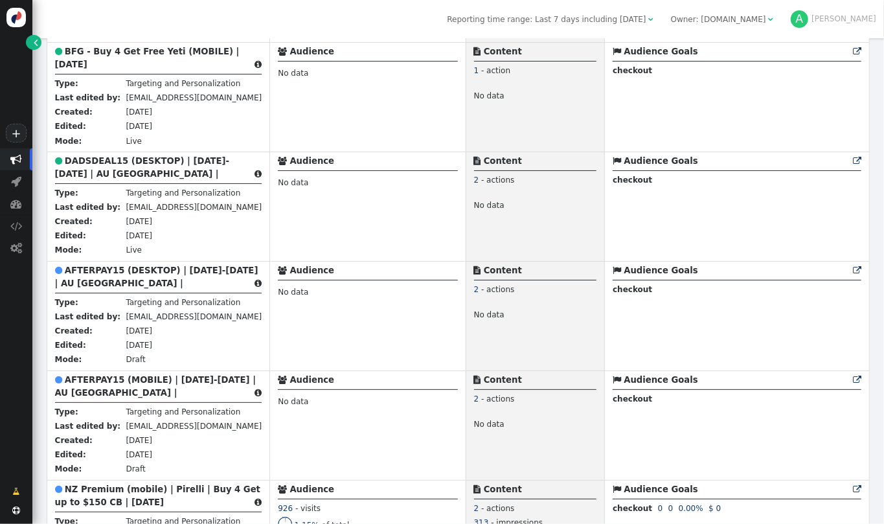
drag, startPoint x: 883, startPoint y: 212, endPoint x: 883, endPoint y: 246, distance: 33.7
click at [883, 246] on div " Targeting  Products  Emails  3rd-party emails  General ? Visits  80465 V…" at bounding box center [457, 281] width 851 height 486
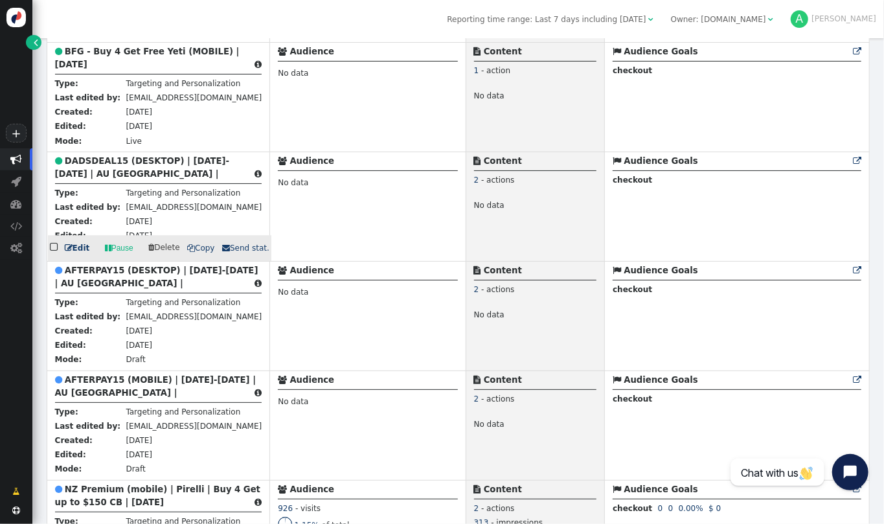
click at [163, 164] on div " DADSDEAL15 (DESKTOP) | SEPT 1-5 | AU NZ | " at bounding box center [158, 169] width 207 height 29
click at [76, 174] on b "DADSDEAL15 (DESKTOP) | [DATE]-[DATE] | AU [GEOGRAPHIC_DATA] |" at bounding box center [142, 167] width 175 height 23
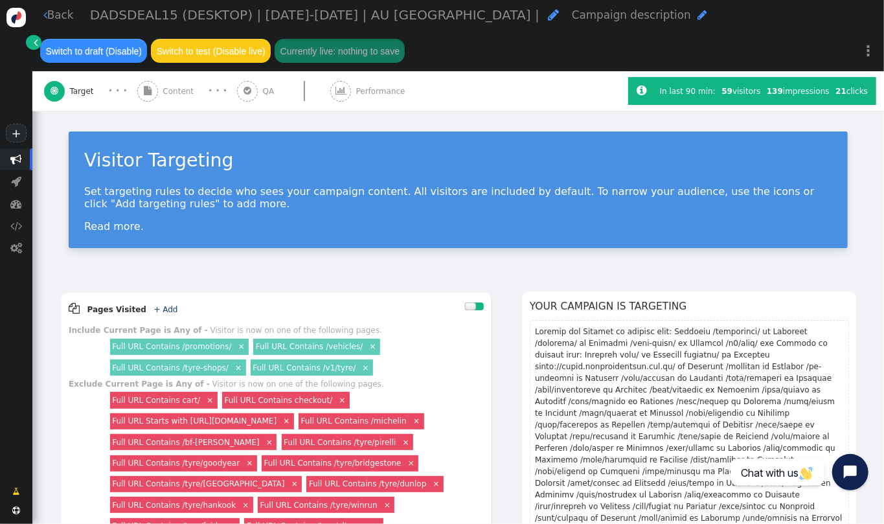
click at [179, 96] on span "Content" at bounding box center [181, 91] width 36 height 12
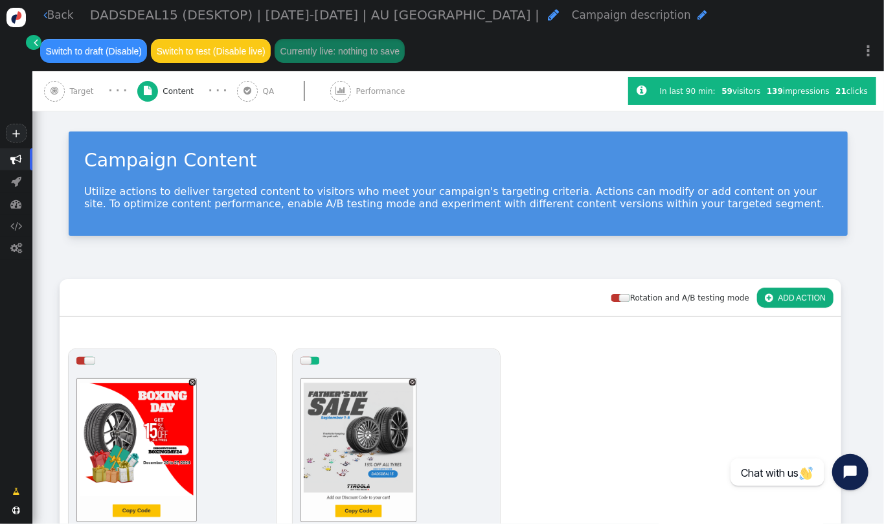
drag, startPoint x: 883, startPoint y: 172, endPoint x: 873, endPoint y: 221, distance: 50.2
click at [873, 221] on div " Back DADSDEAL15 (DESKTOP) | SEPT 1-5 | AU NZ |  Campaign description  Switc…" at bounding box center [457, 262] width 851 height 524
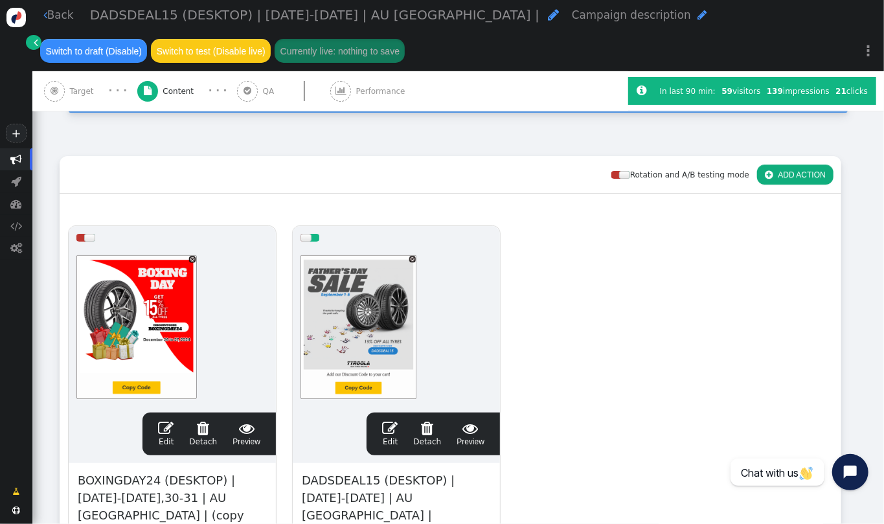
scroll to position [127, 0]
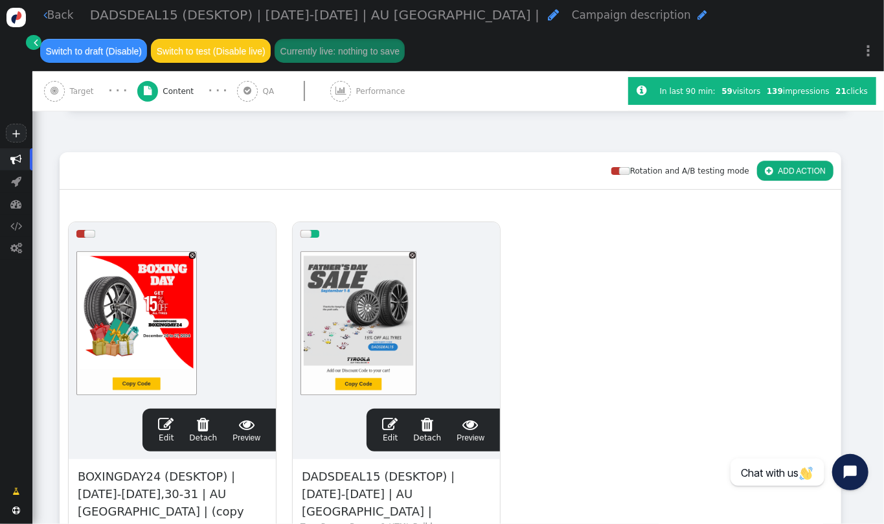
click at [51, 13] on link " Back" at bounding box center [58, 15] width 30 height 16
